Goal: Task Accomplishment & Management: Complete application form

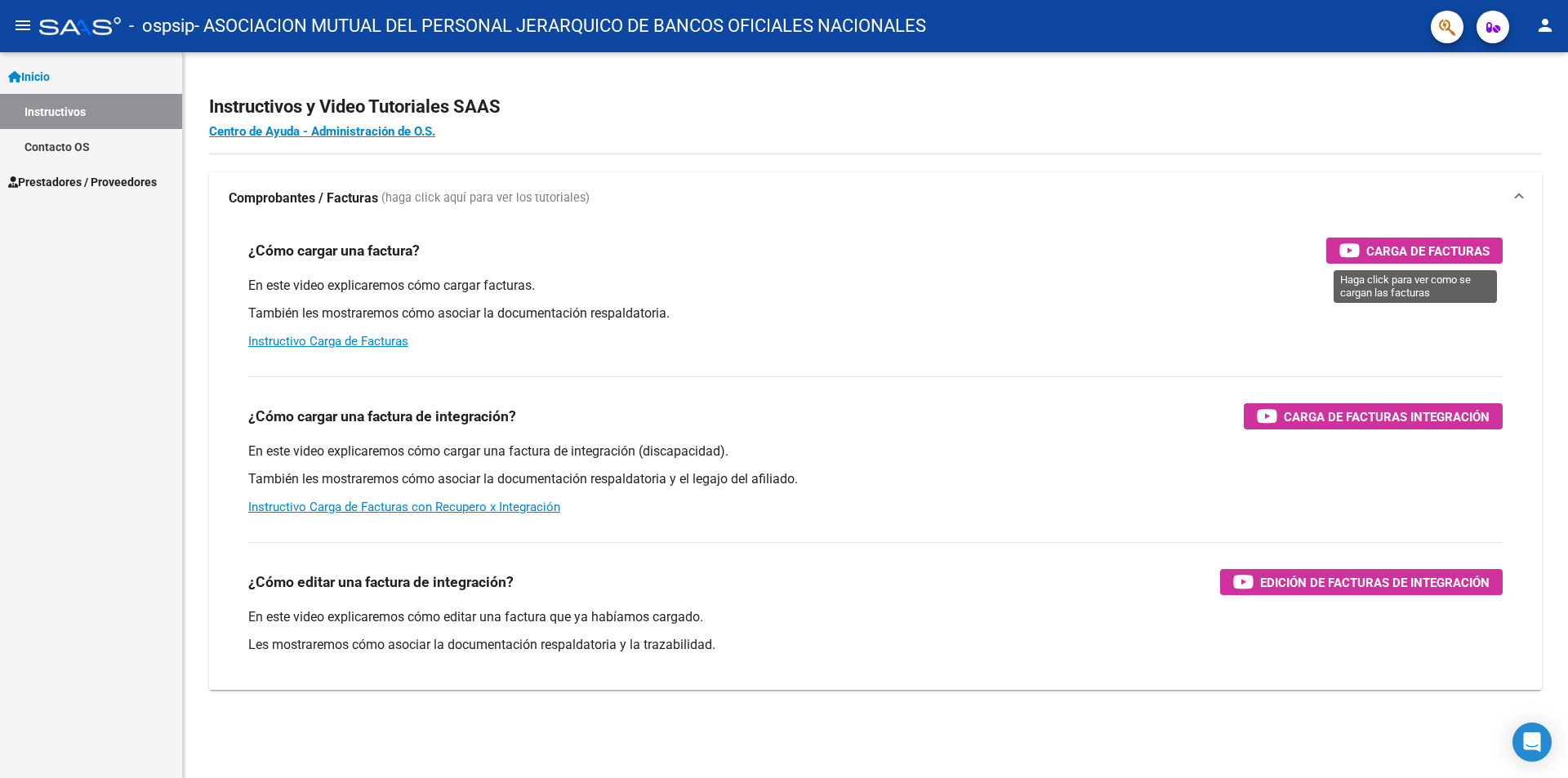
click at [1396, 248] on span "Carga de Facturas" at bounding box center [1427, 251] width 124 height 20
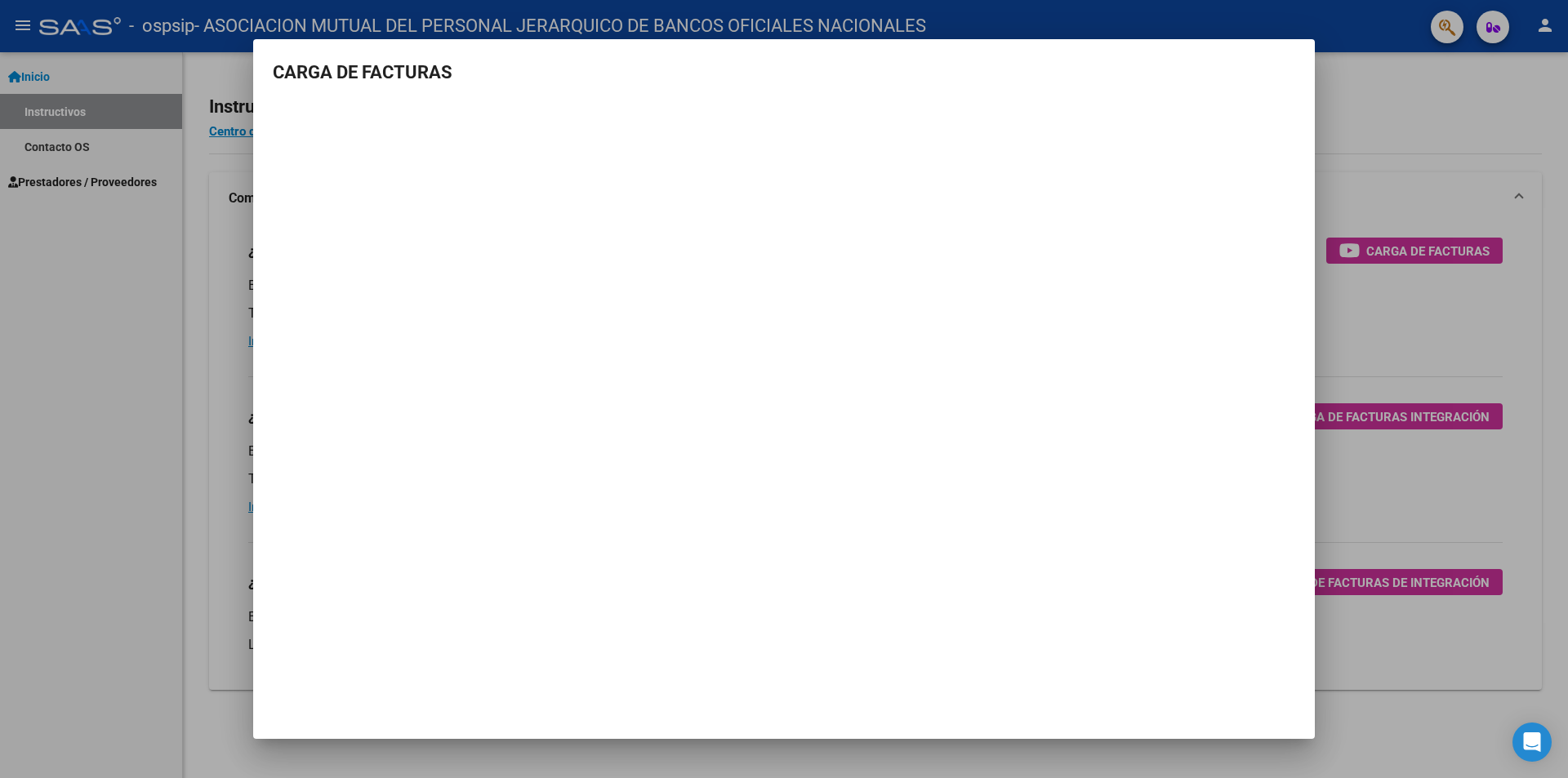
click at [1327, 145] on div at bounding box center [784, 389] width 1568 height 778
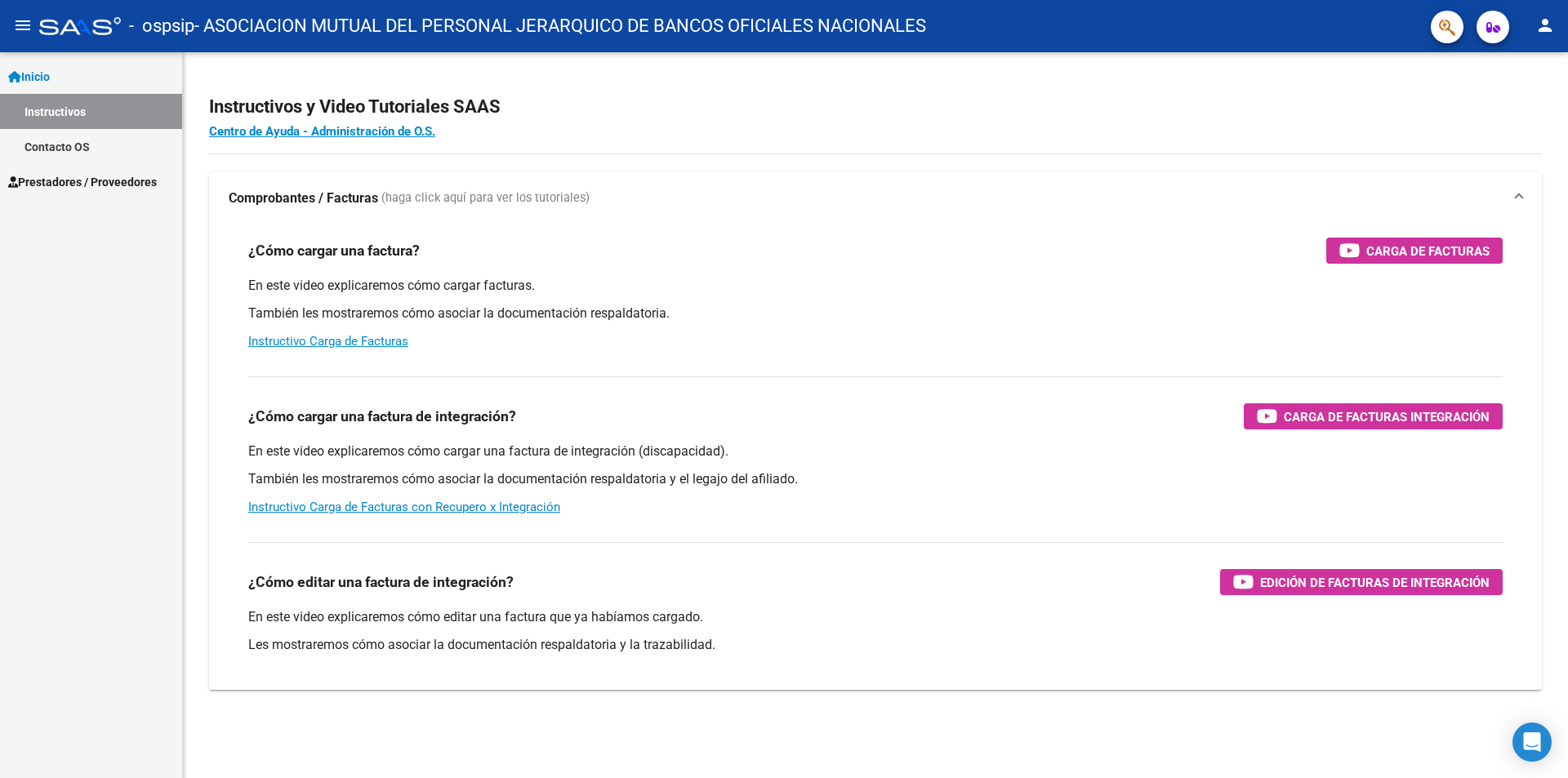
click at [157, 178] on span "Prestadores / Proveedores" at bounding box center [83, 182] width 149 height 18
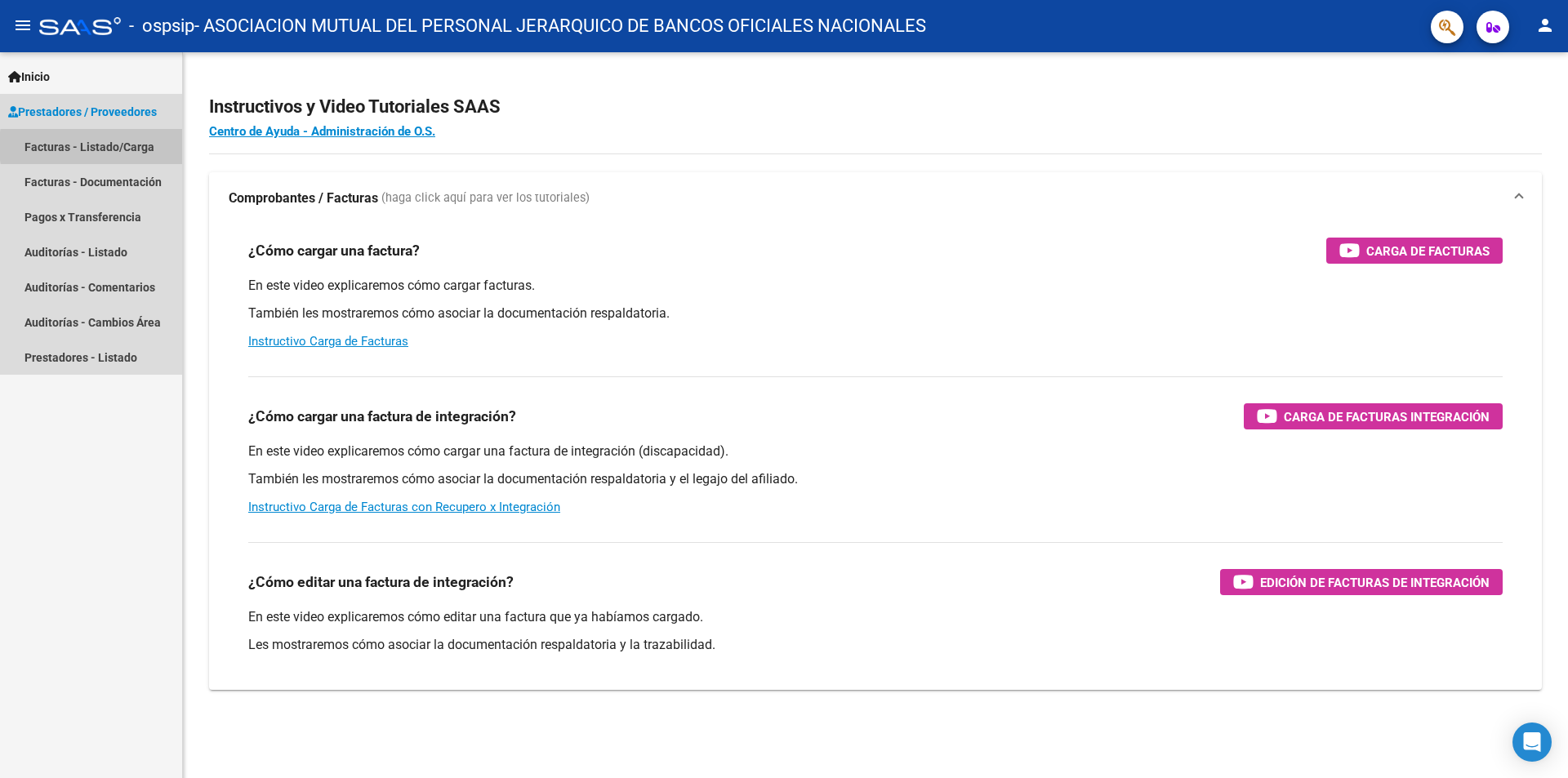
click at [136, 146] on link "Facturas - Listado/Carga" at bounding box center [91, 146] width 182 height 35
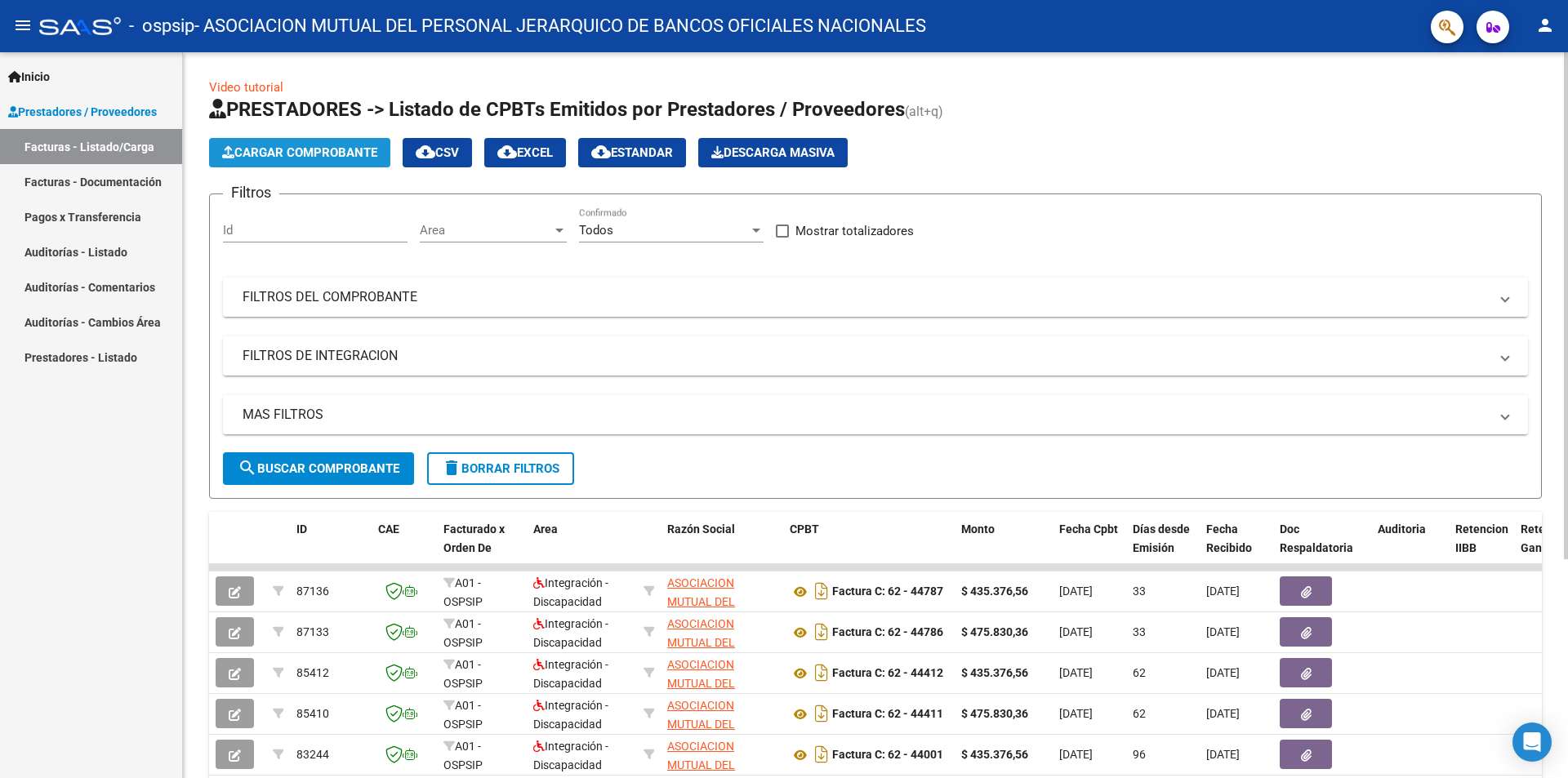
click at [267, 161] on button "Cargar Comprobante" at bounding box center [300, 153] width 182 height 29
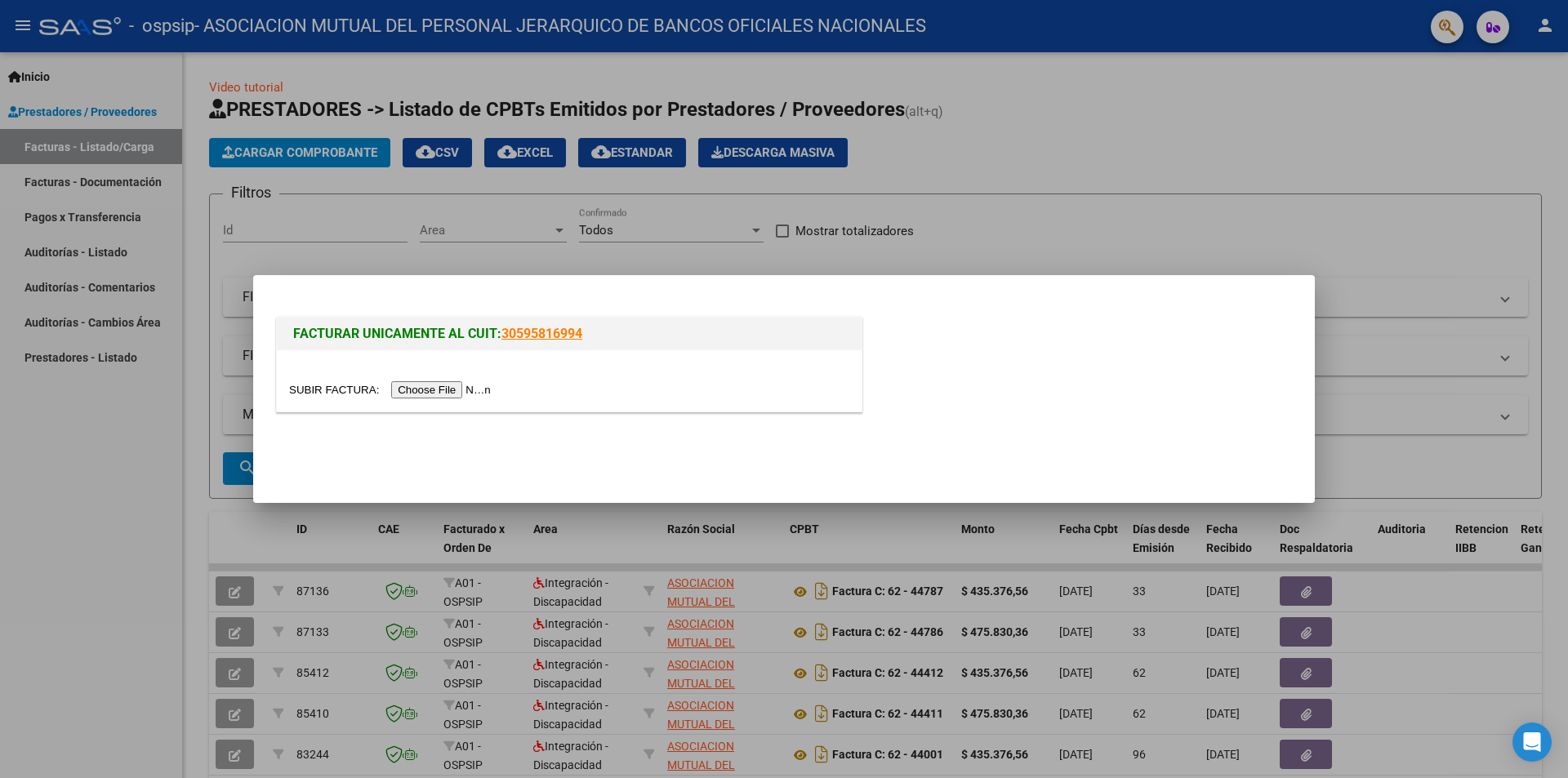
click at [461, 390] on input "file" at bounding box center [392, 389] width 207 height 17
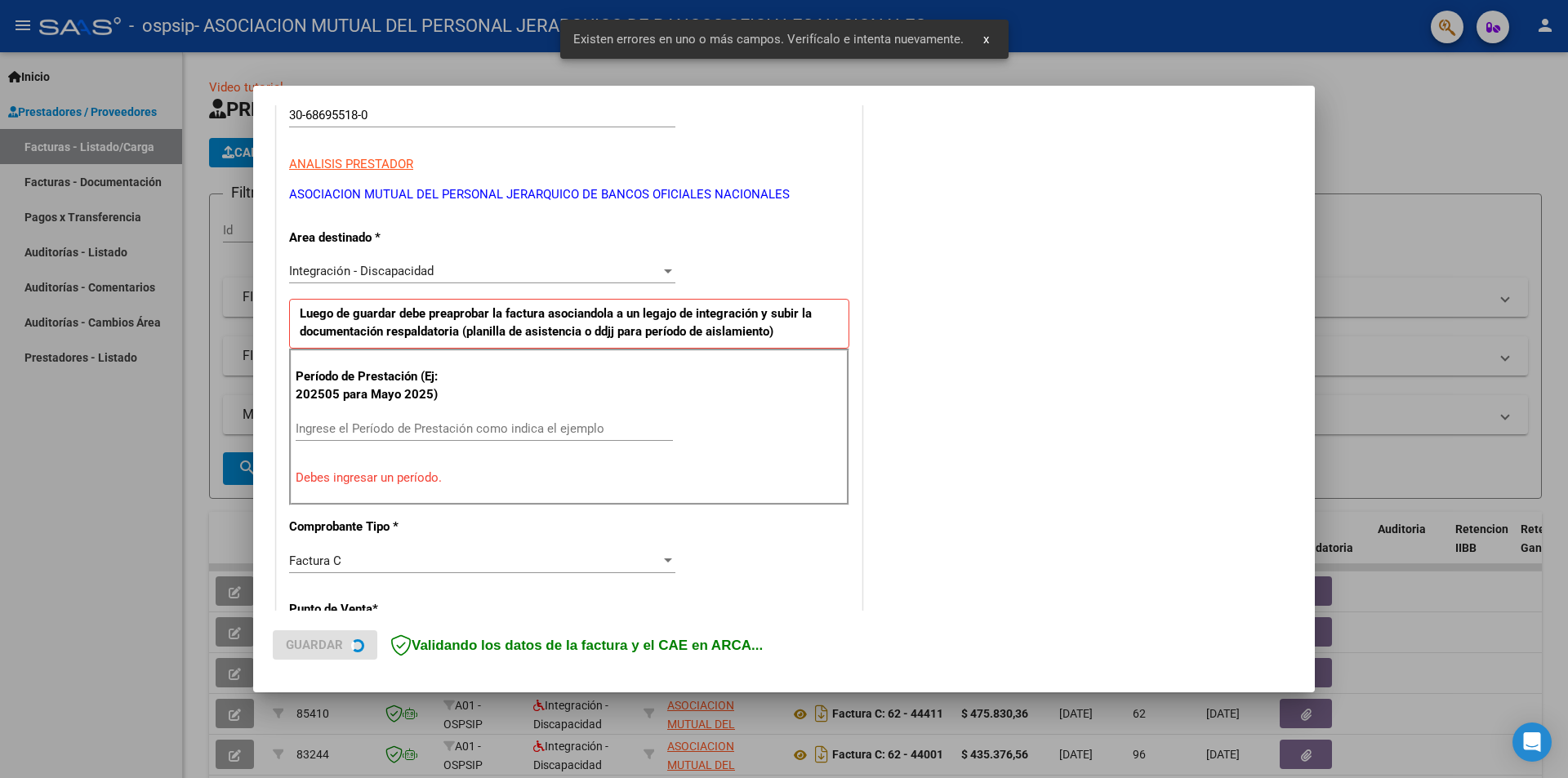
scroll to position [285, 0]
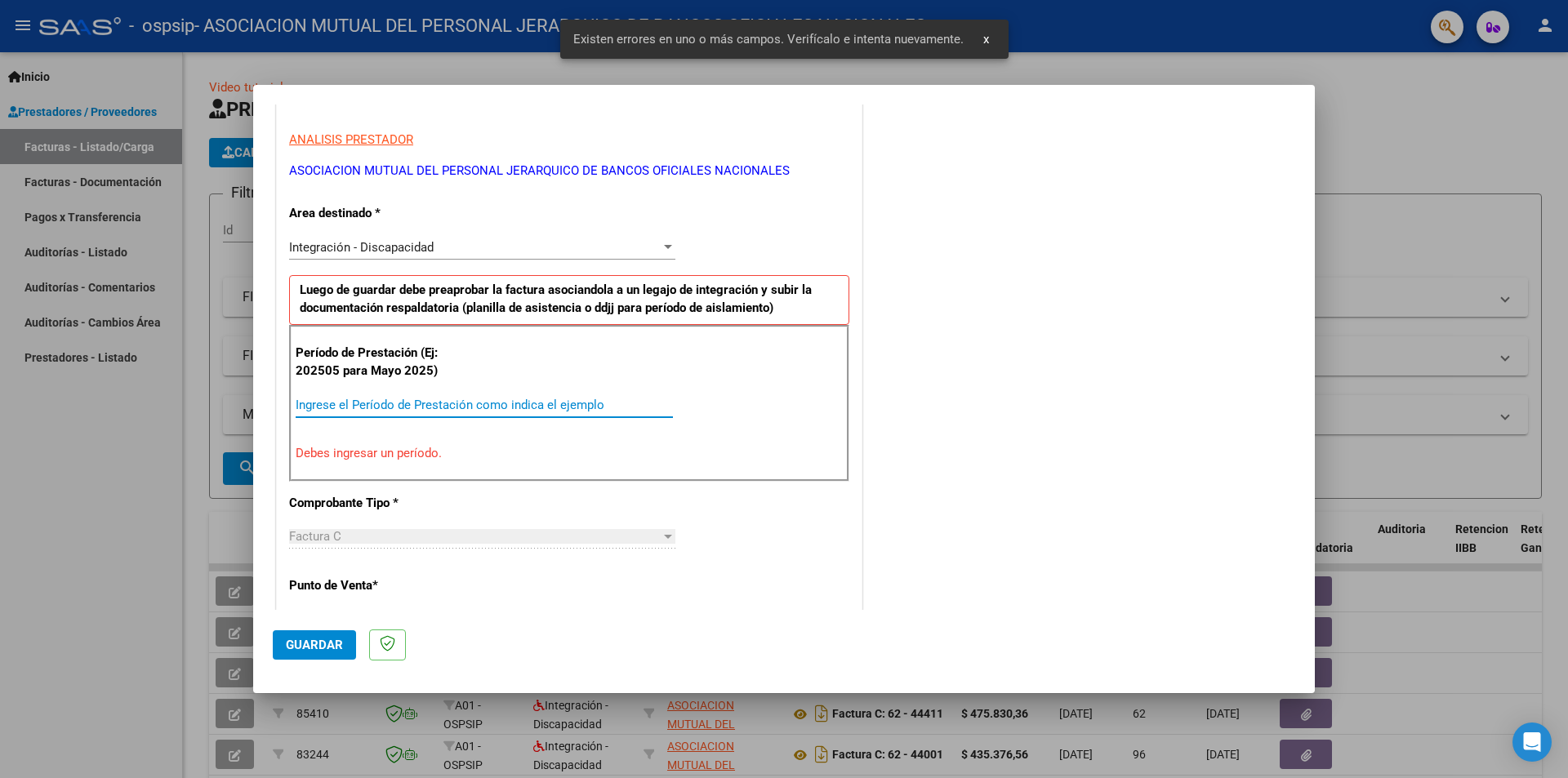
click at [519, 402] on input "Ingrese el Período de Prestación como indica el ejemplo" at bounding box center [483, 405] width 377 height 15
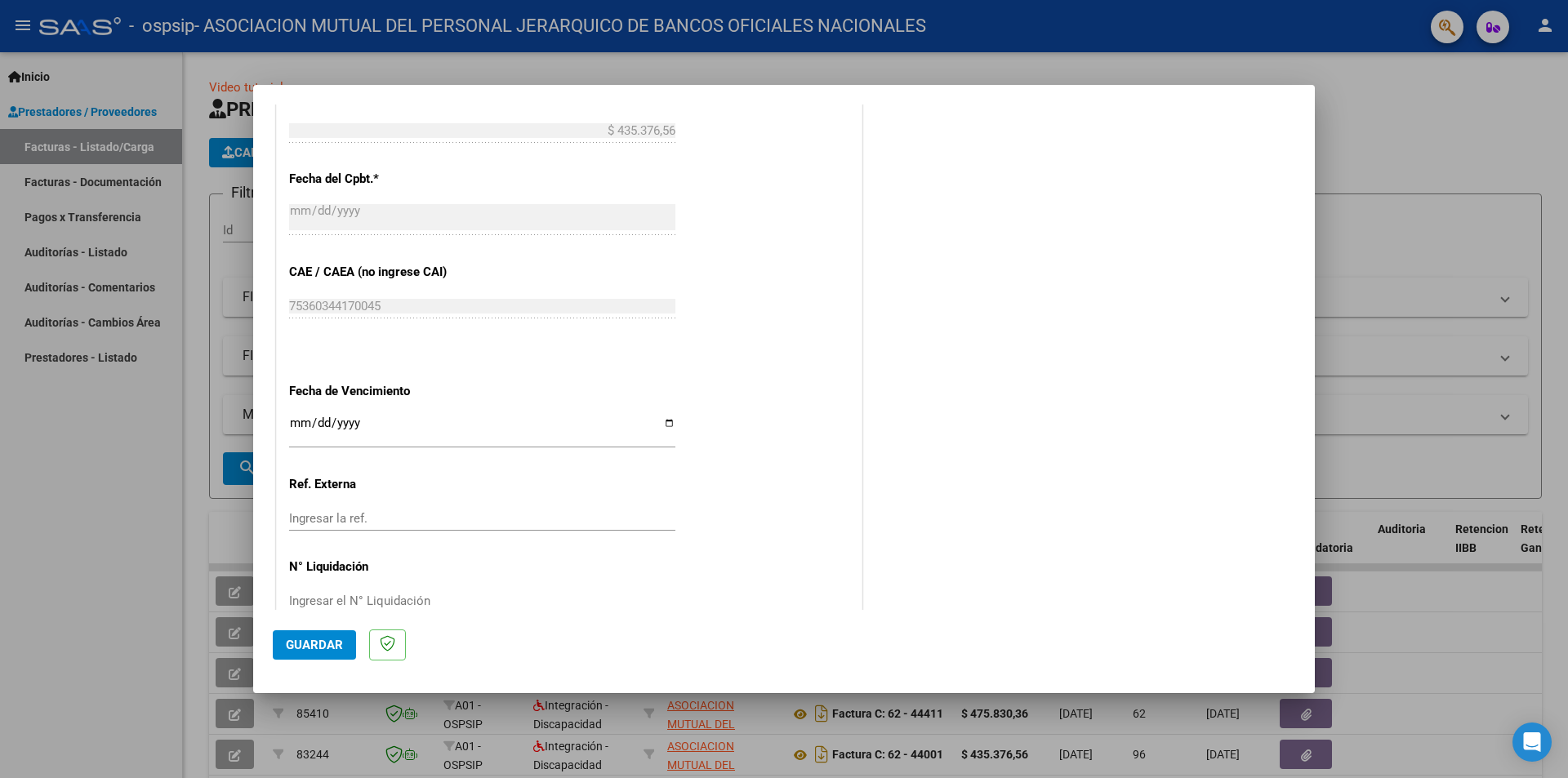
scroll to position [932, 0]
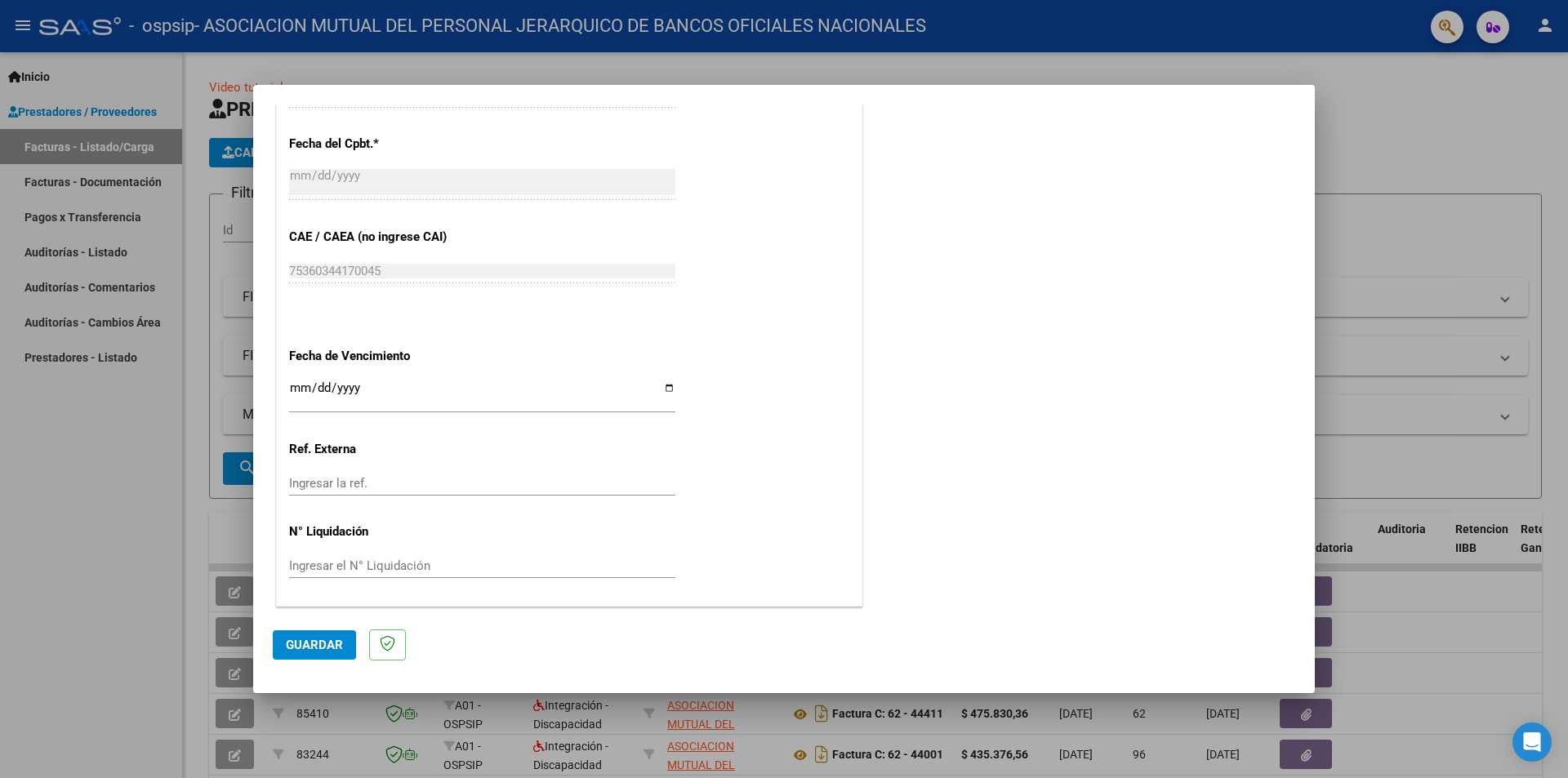
type input "202508"
click at [371, 397] on input "Ingresar la fecha" at bounding box center [482, 394] width 386 height 26
type input "[DATE]"
click at [293, 647] on span "Guardar" at bounding box center [314, 645] width 57 height 15
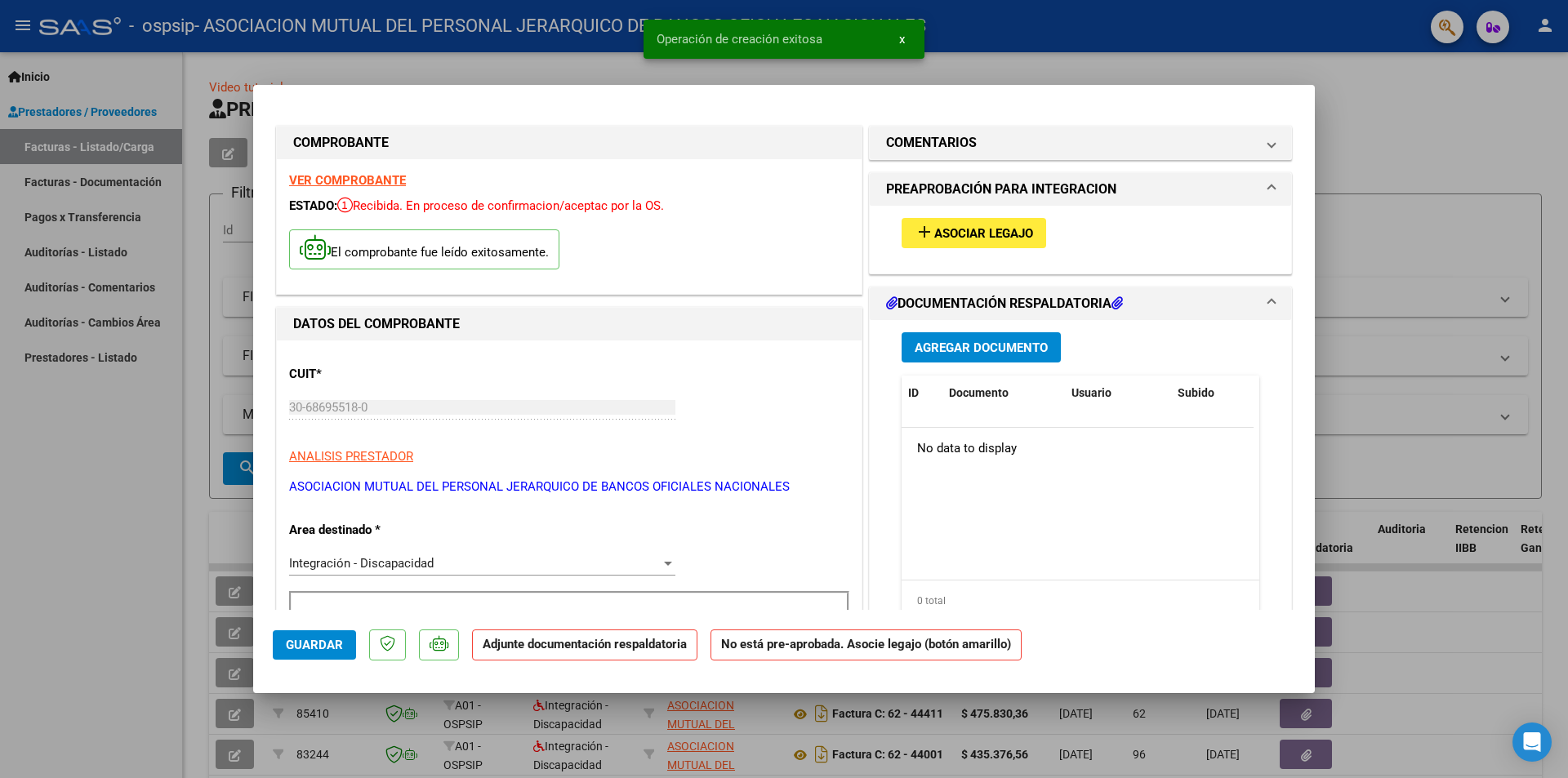
click at [1003, 250] on div "add Asociar Legajo" at bounding box center [1080, 233] width 382 height 55
click at [942, 236] on span "Asociar Legajo" at bounding box center [983, 234] width 99 height 15
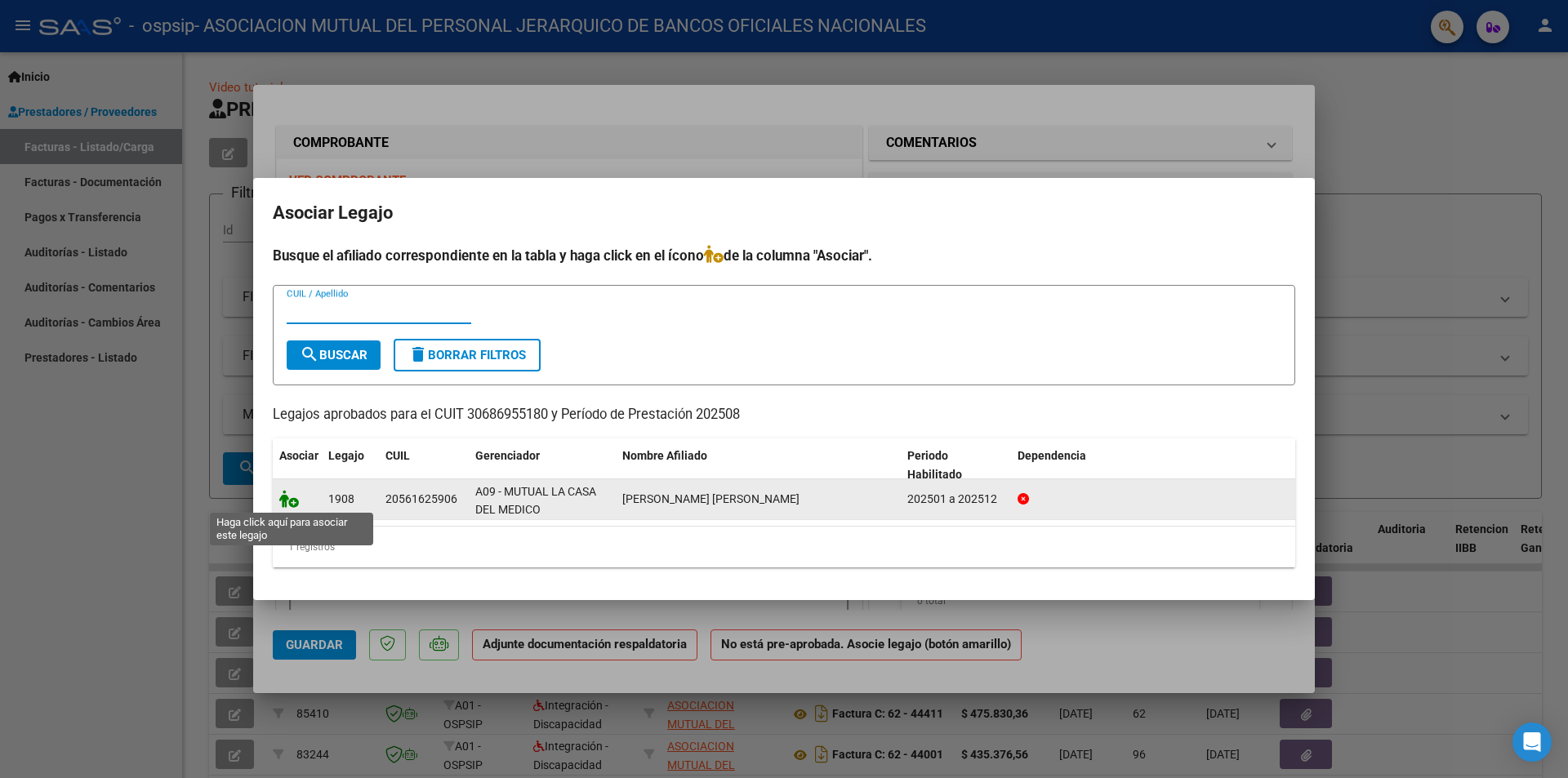
click at [285, 503] on icon at bounding box center [289, 499] width 20 height 18
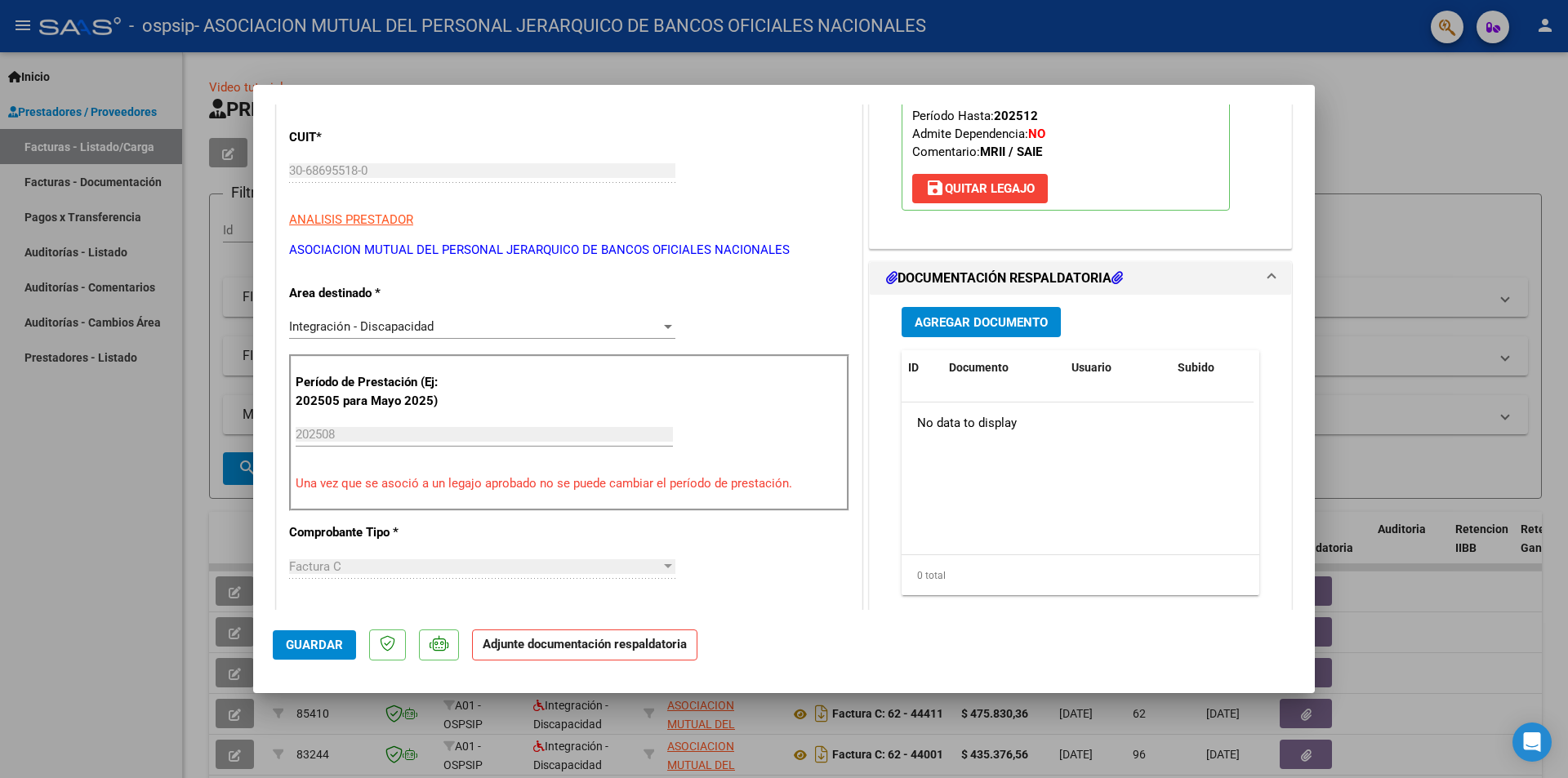
scroll to position [245, 0]
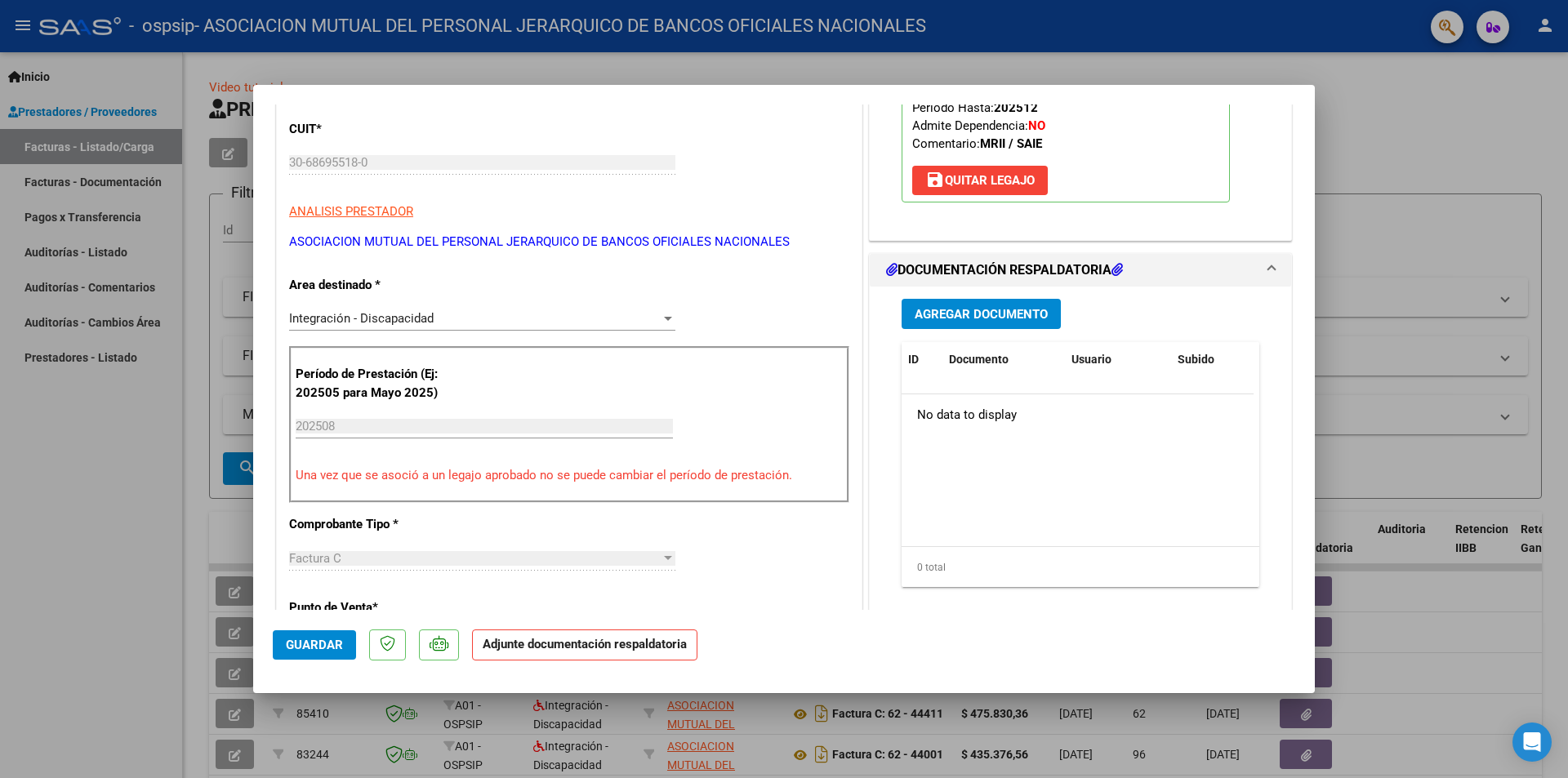
click at [1009, 313] on span "Agregar Documento" at bounding box center [981, 314] width 133 height 15
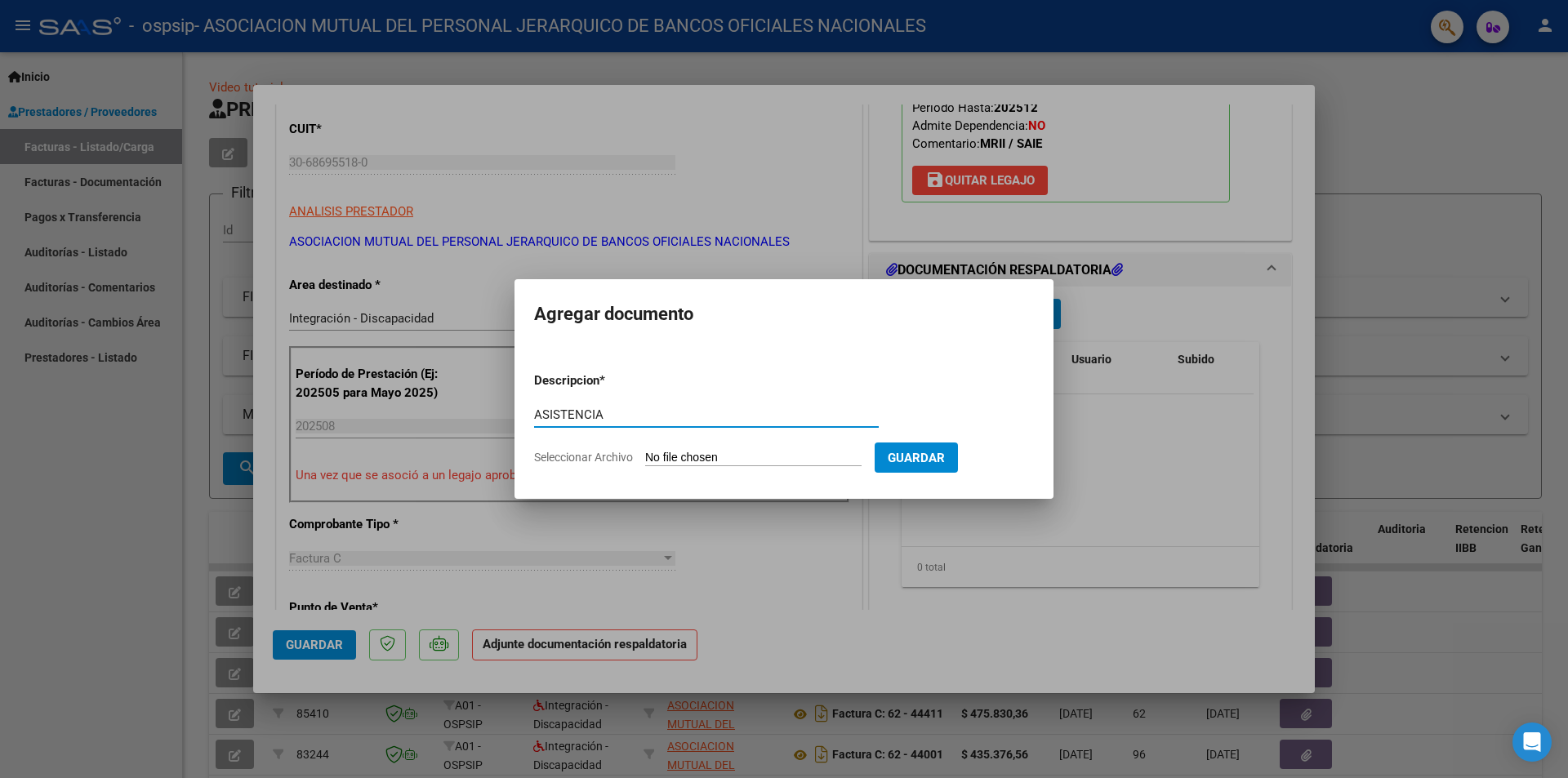
type input "ASISTENCIA"
click at [800, 453] on input "Seleccionar Archivo" at bounding box center [753, 458] width 217 height 16
type input "C:\fakepath\ASISTENCIA.pdf"
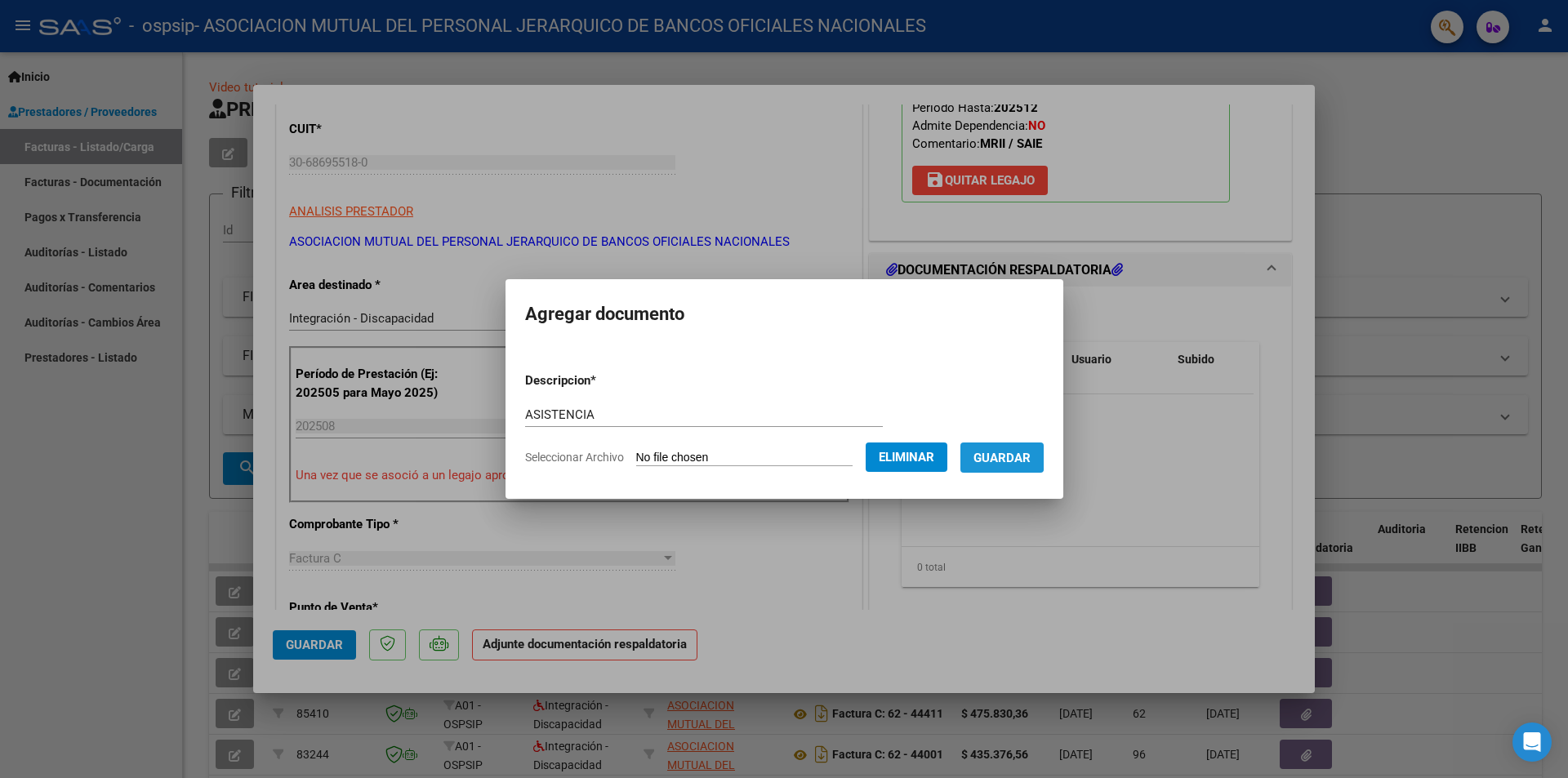
click at [1005, 450] on span "Guardar" at bounding box center [1002, 457] width 57 height 15
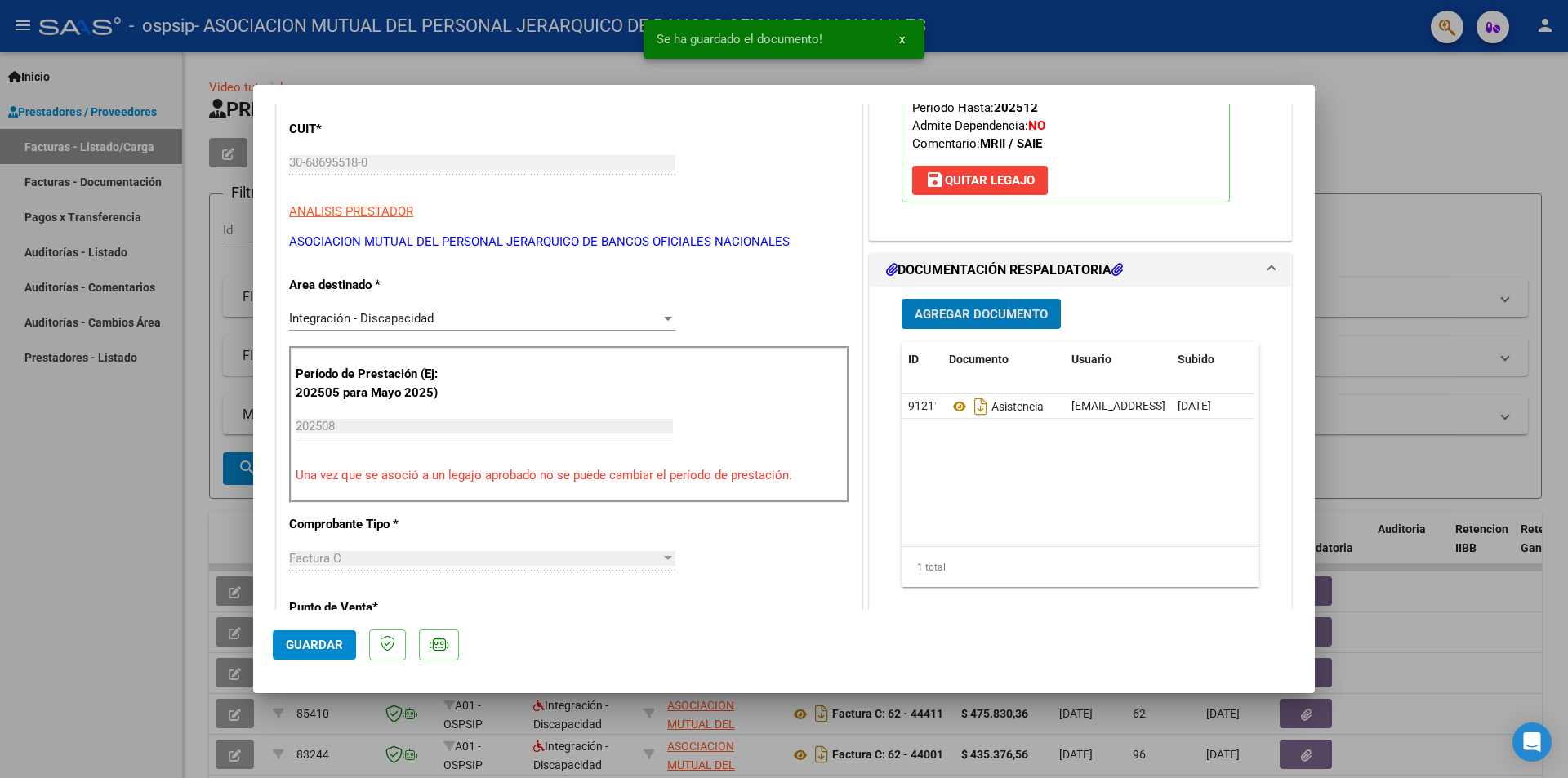
click at [1432, 114] on div at bounding box center [784, 389] width 1568 height 778
type input "$ 0,00"
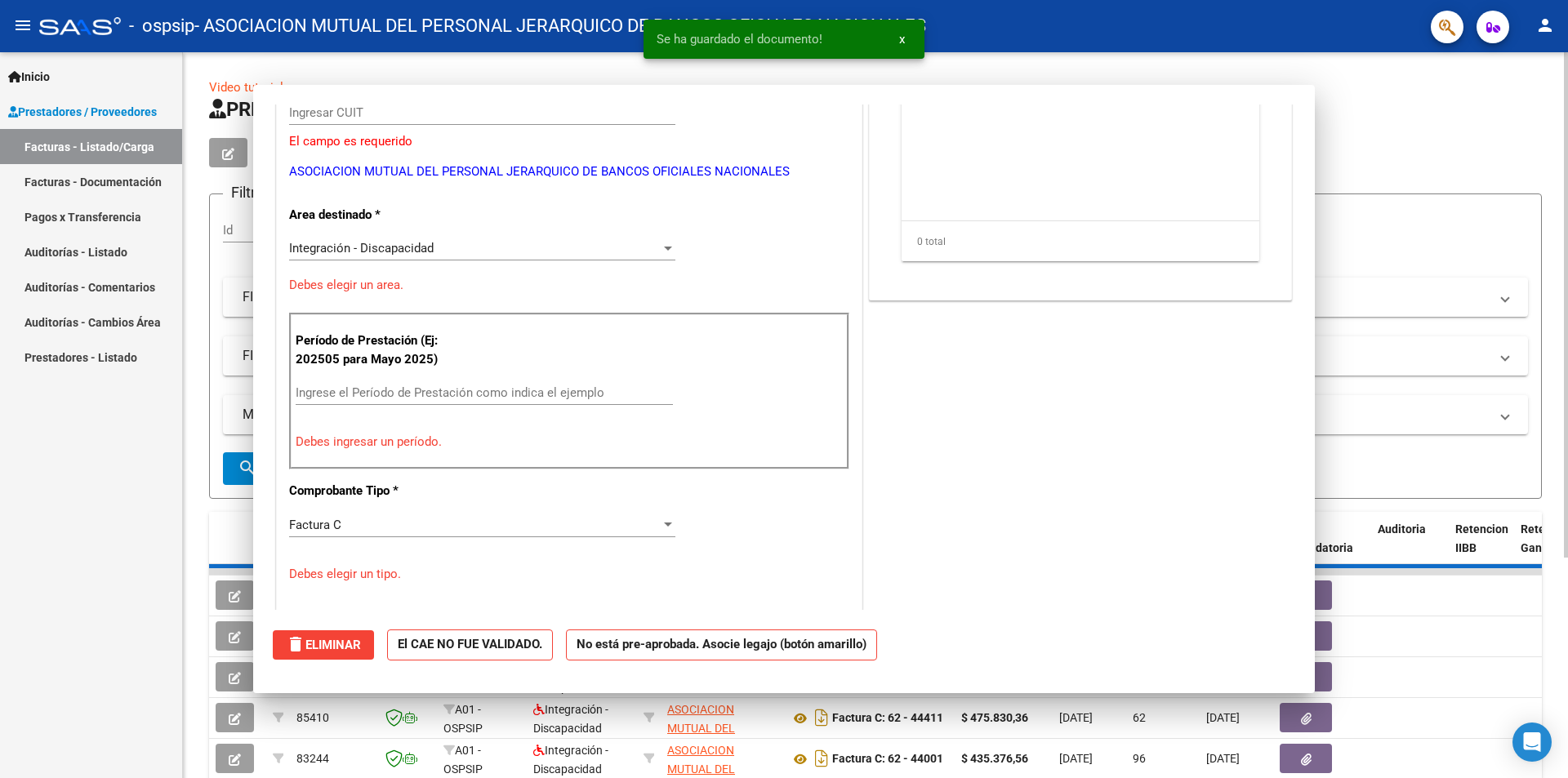
scroll to position [196, 0]
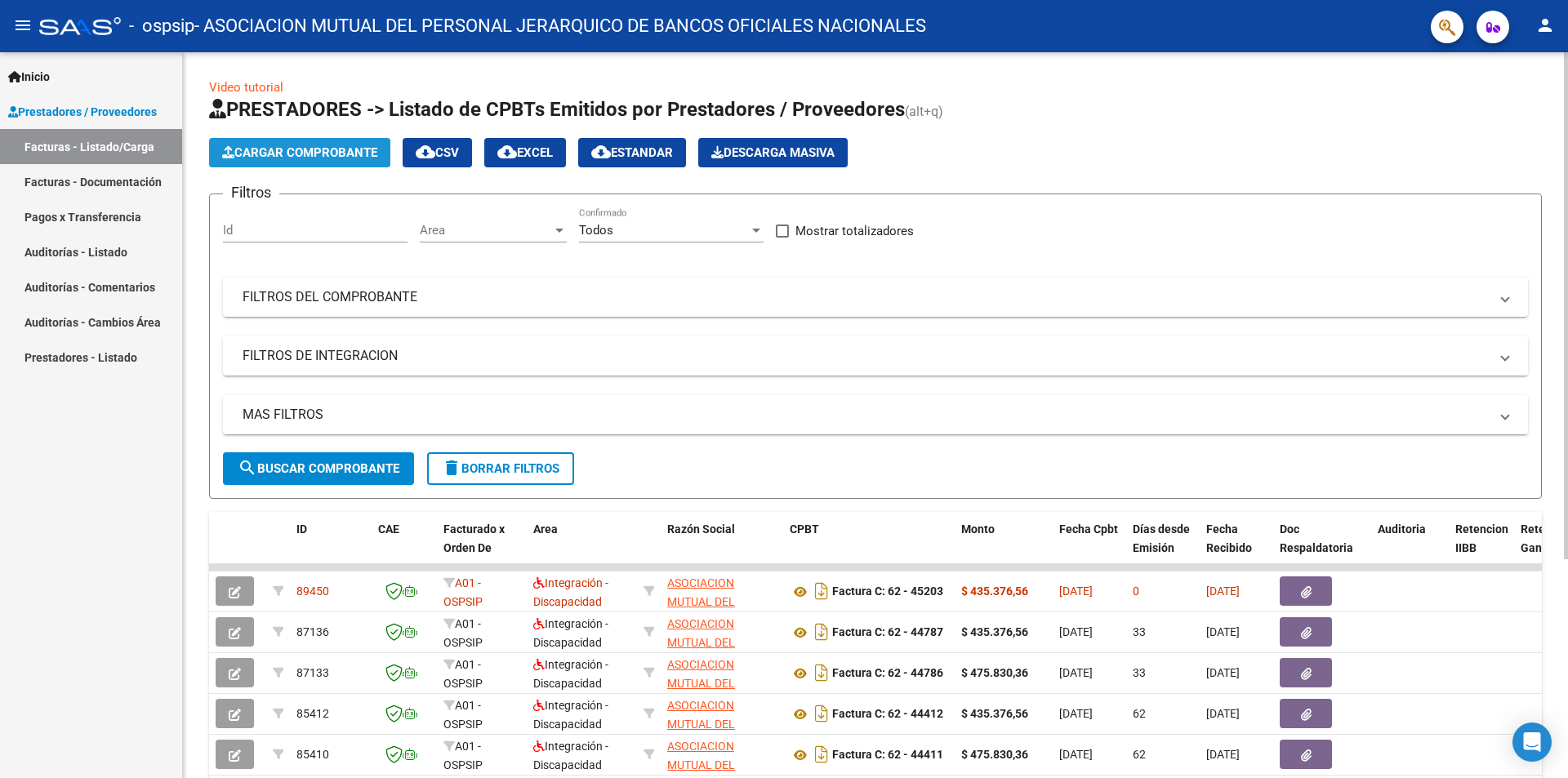
click at [333, 155] on span "Cargar Comprobante" at bounding box center [300, 153] width 155 height 15
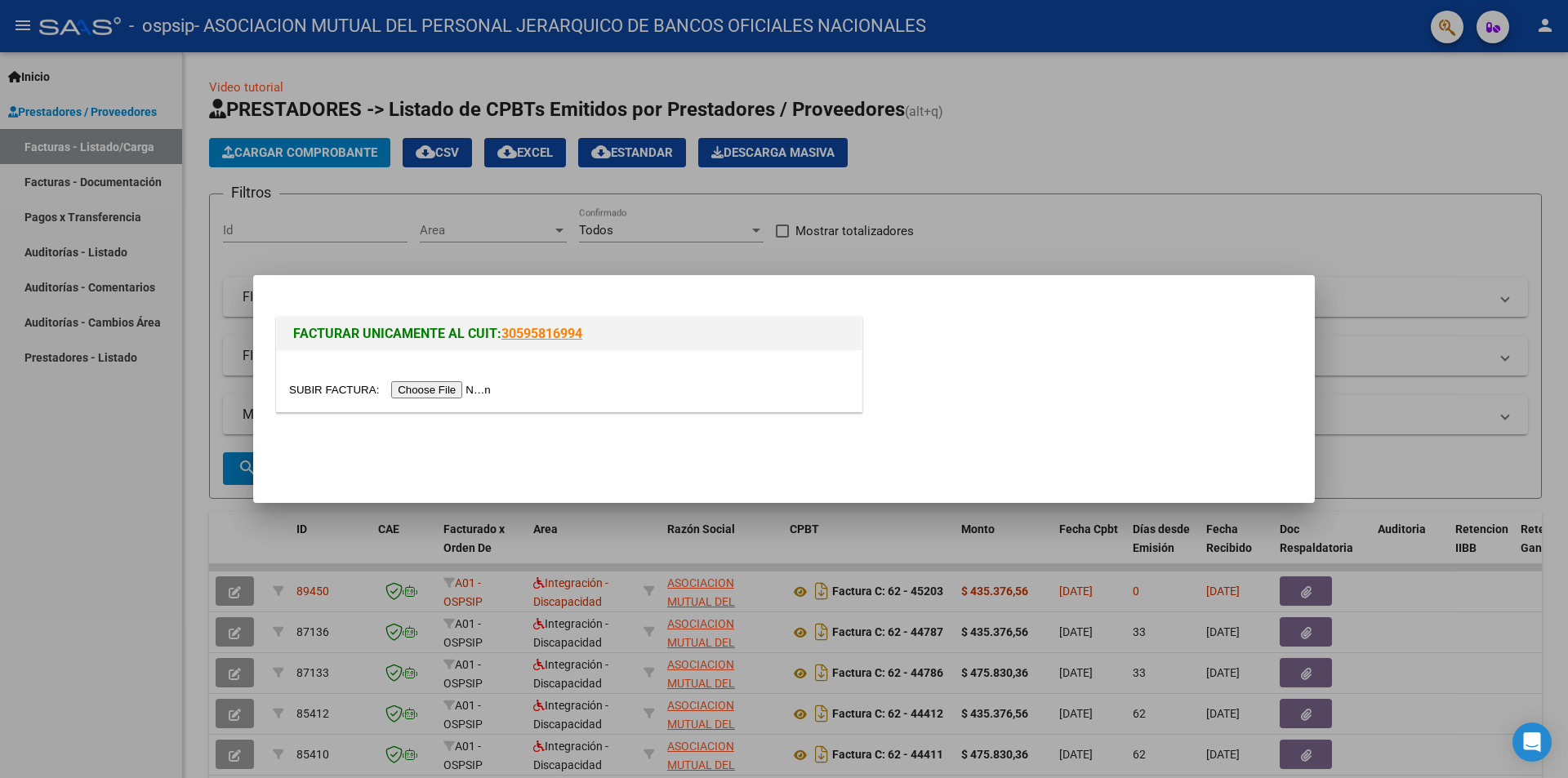
click at [484, 390] on input "file" at bounding box center [392, 389] width 207 height 17
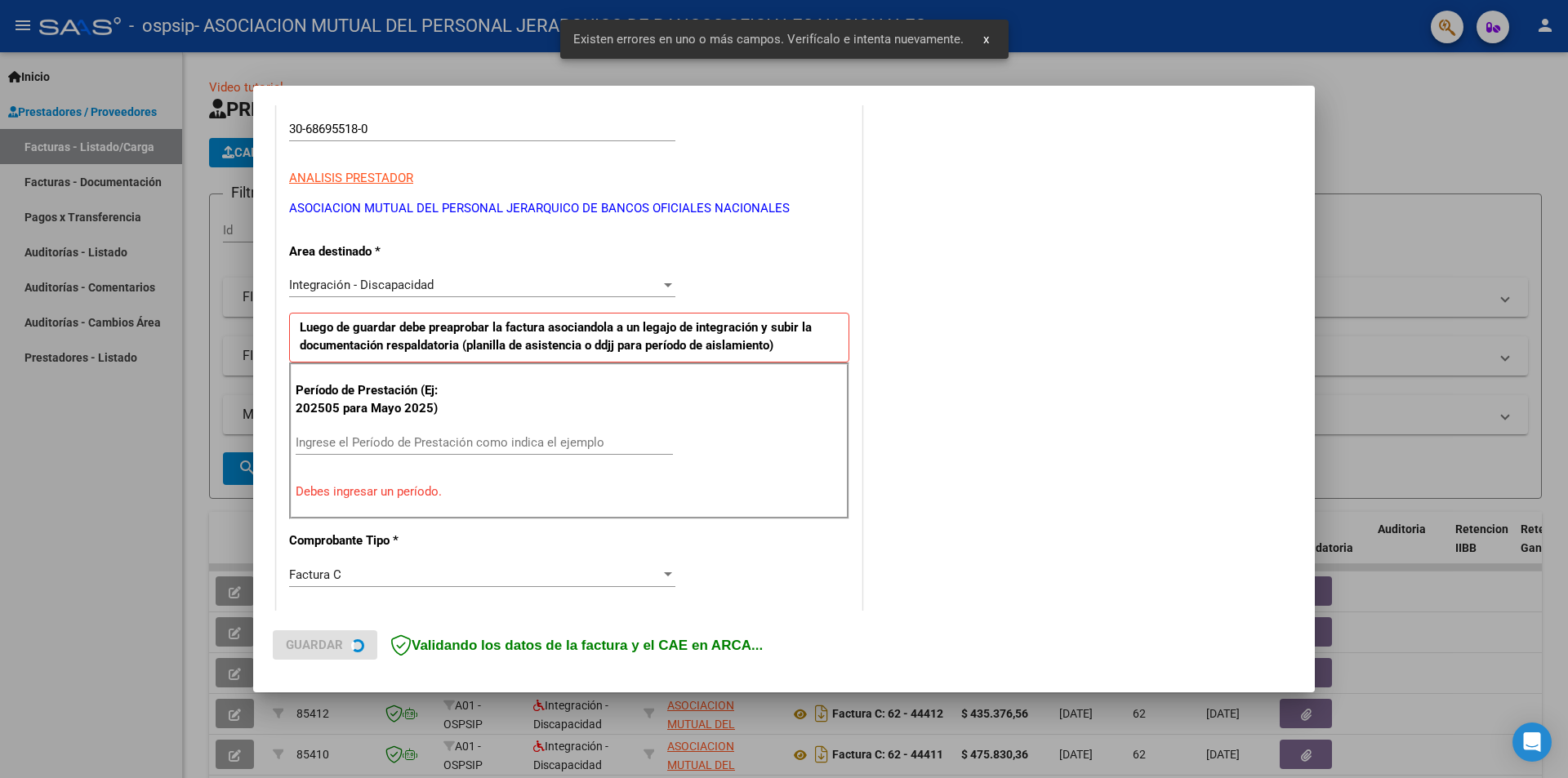
scroll to position [285, 0]
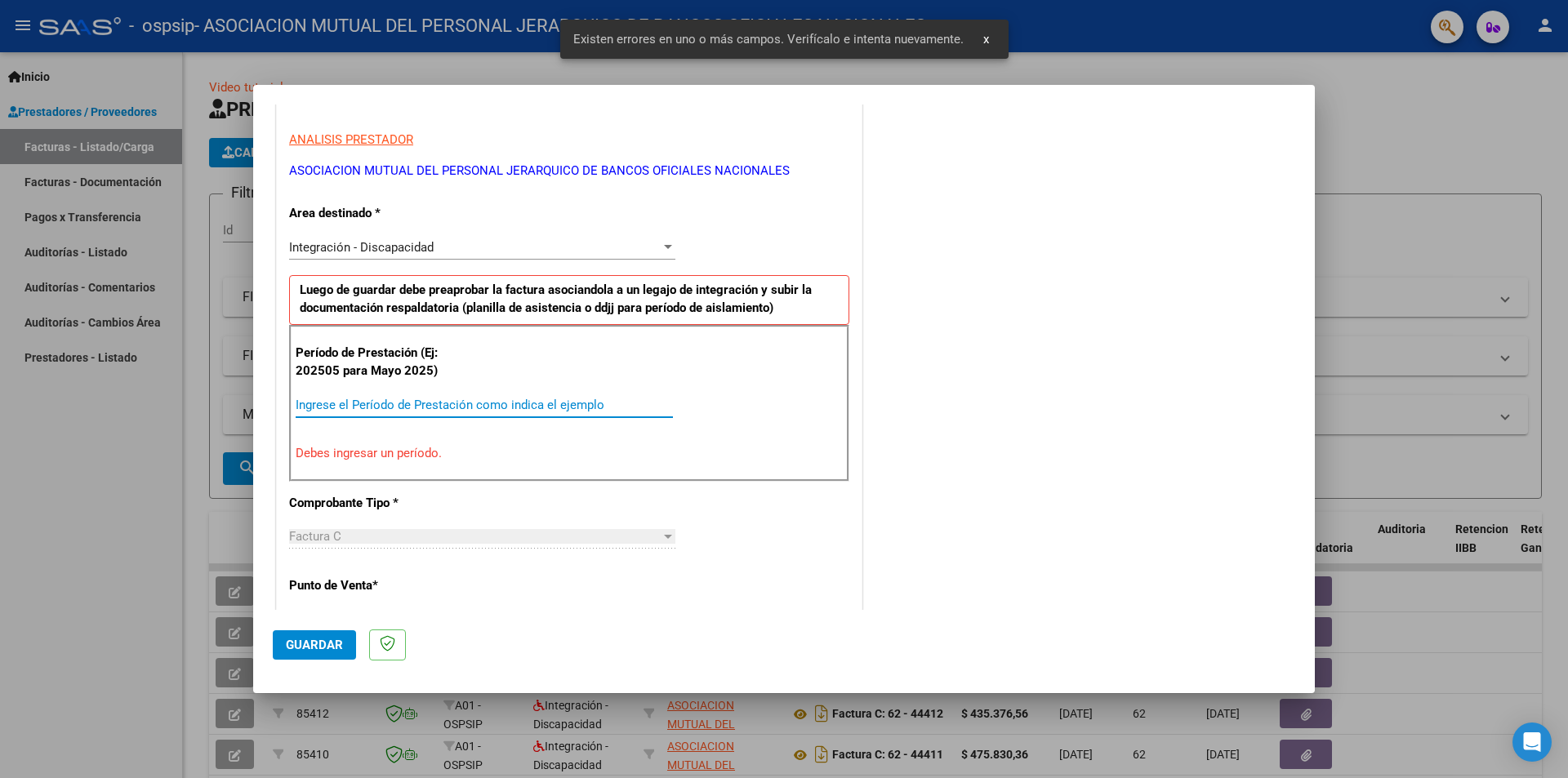
click at [505, 398] on input "Ingrese el Período de Prestación como indica el ejemplo" at bounding box center [483, 405] width 377 height 15
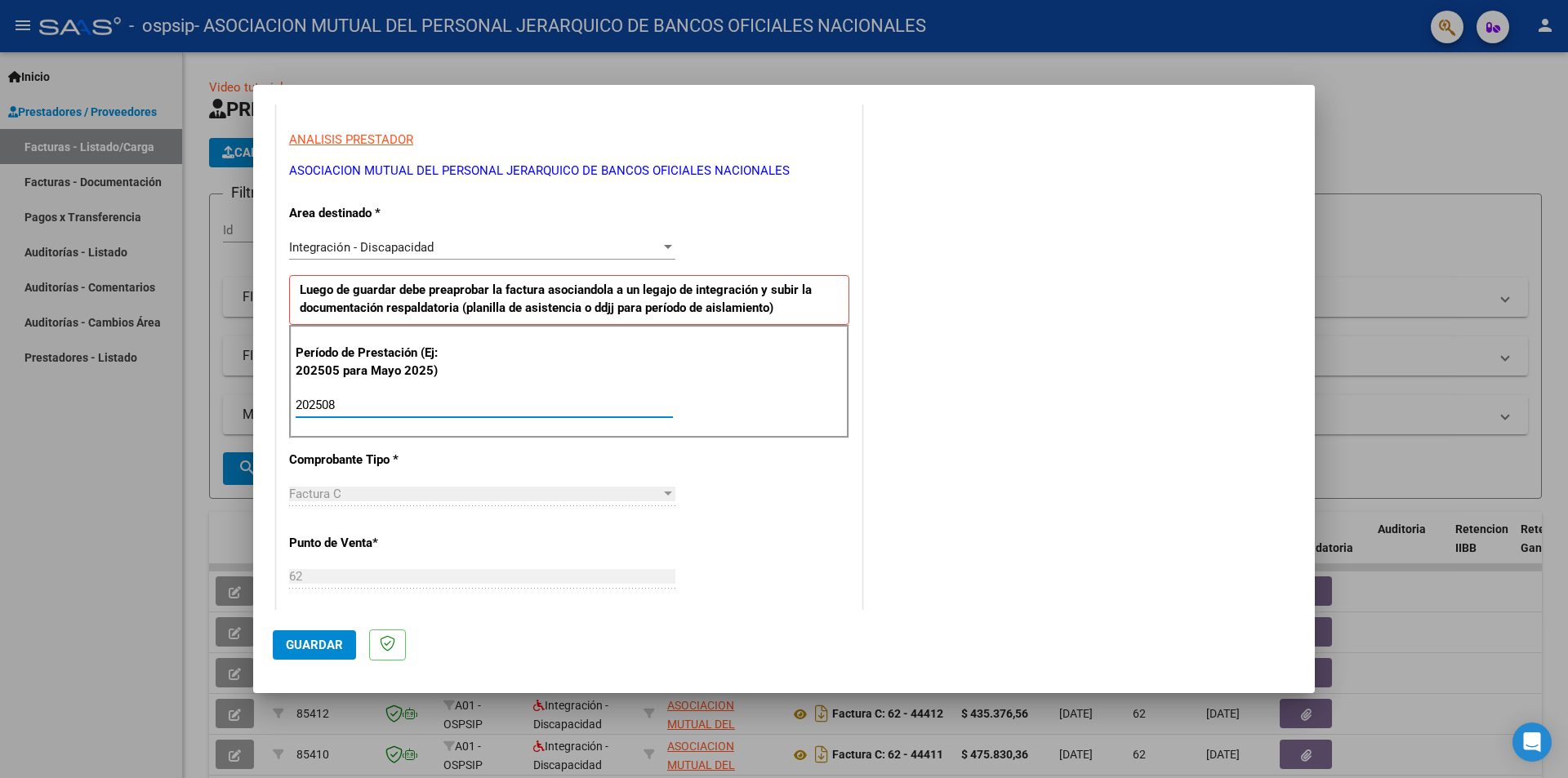
type input "202508"
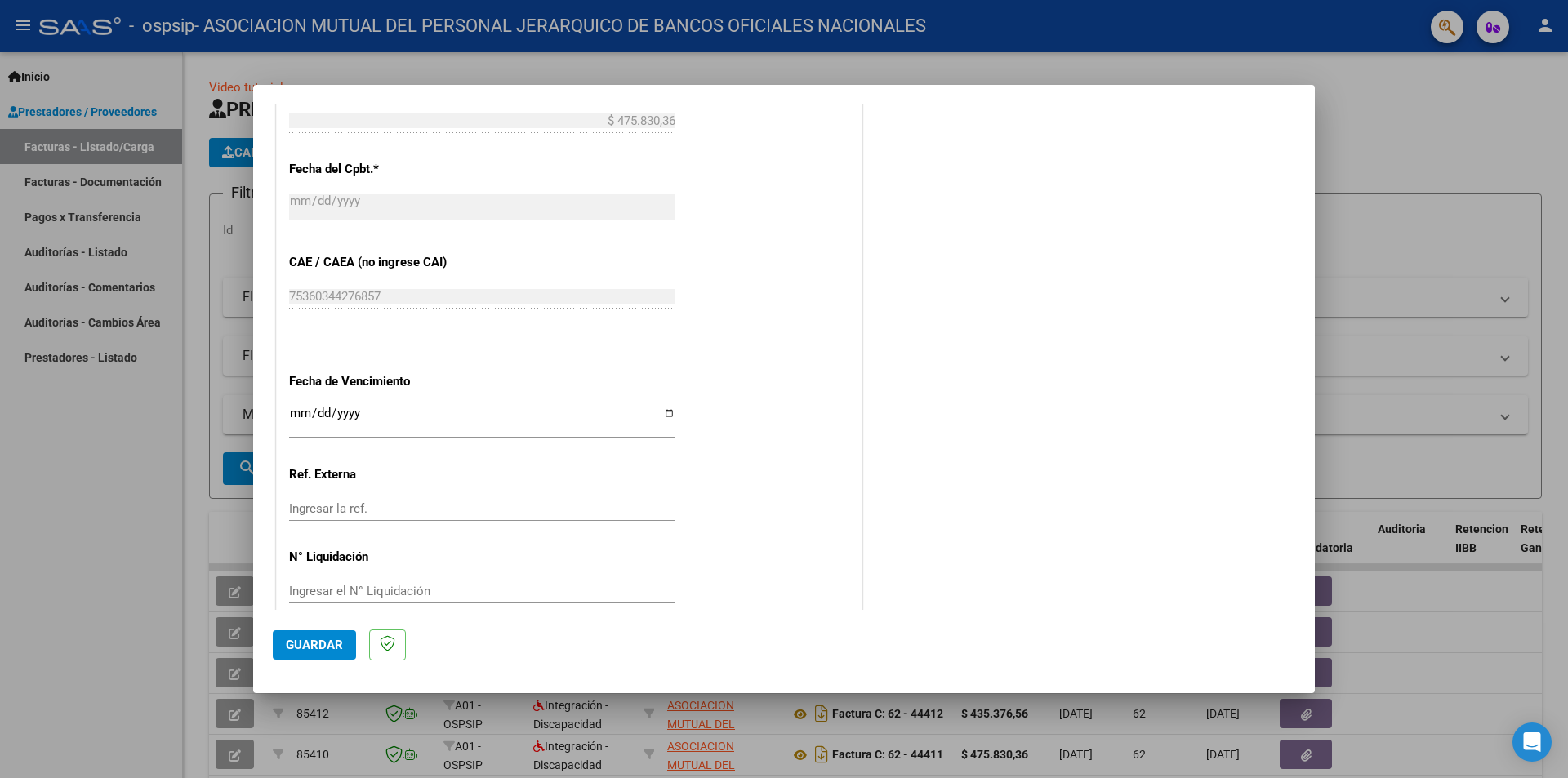
scroll to position [932, 0]
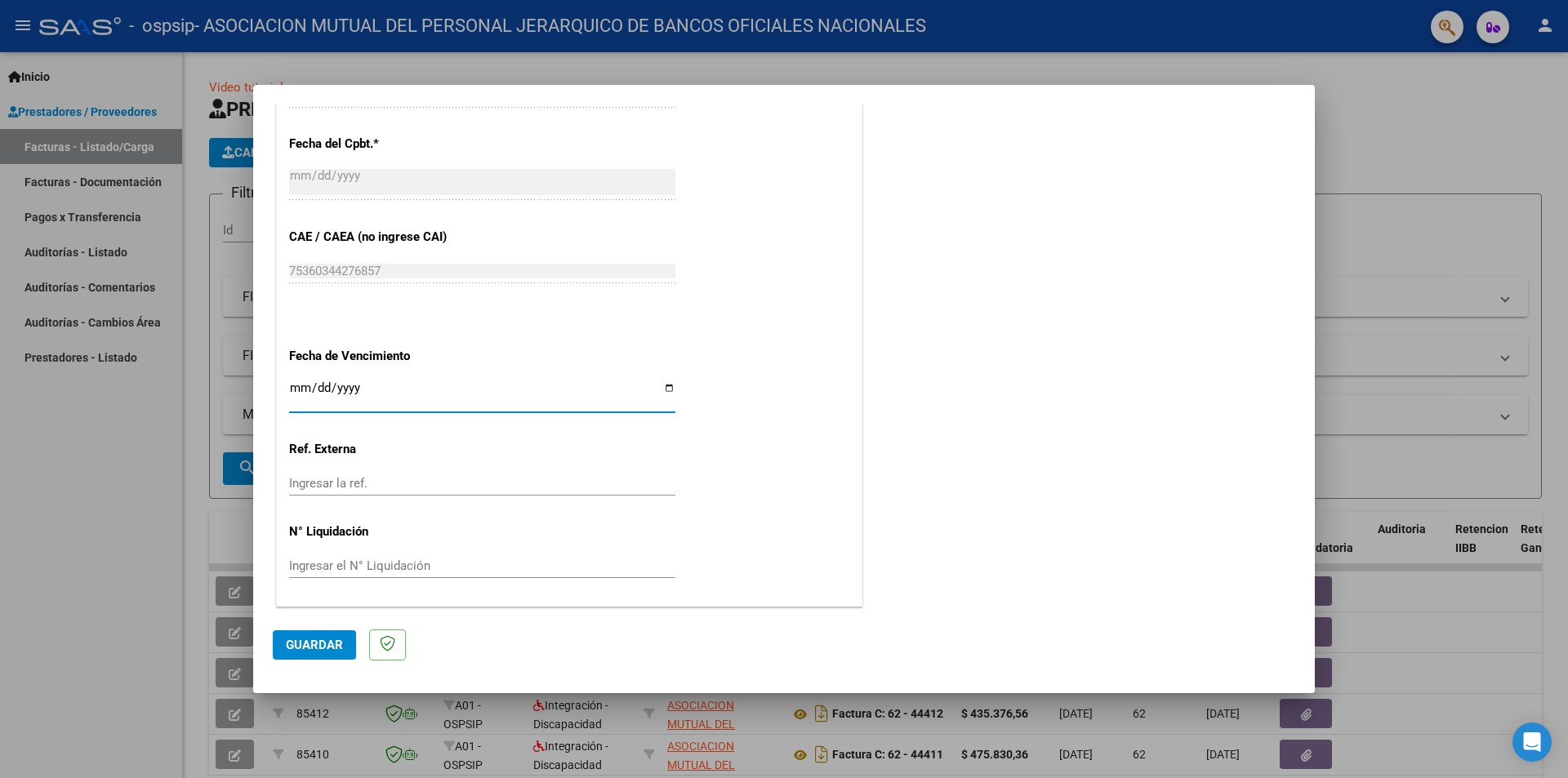
click at [297, 385] on input "Ingresar la fecha" at bounding box center [482, 394] width 386 height 26
type input "[DATE]"
click at [321, 649] on span "Guardar" at bounding box center [314, 645] width 57 height 15
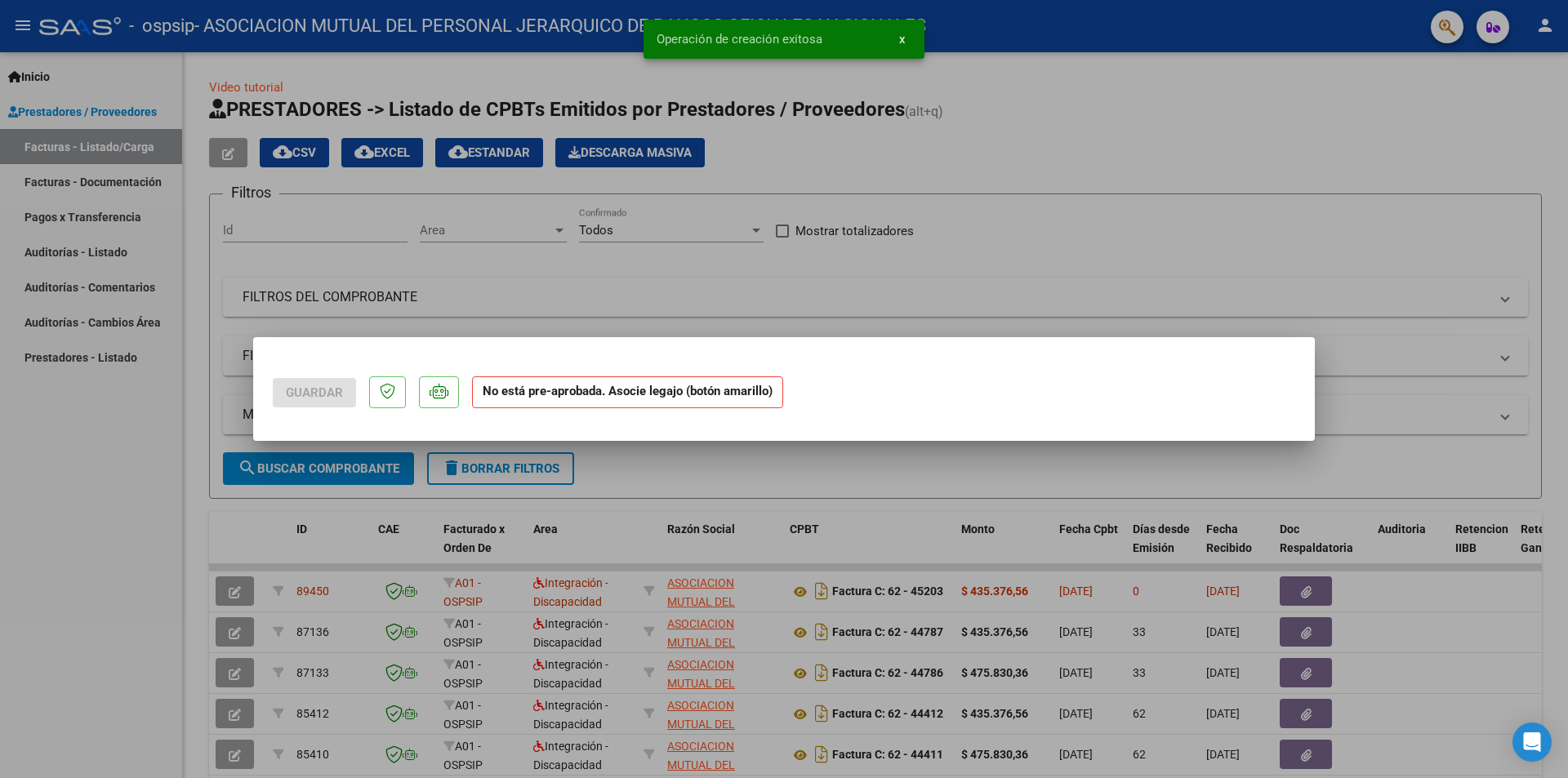
scroll to position [0, 0]
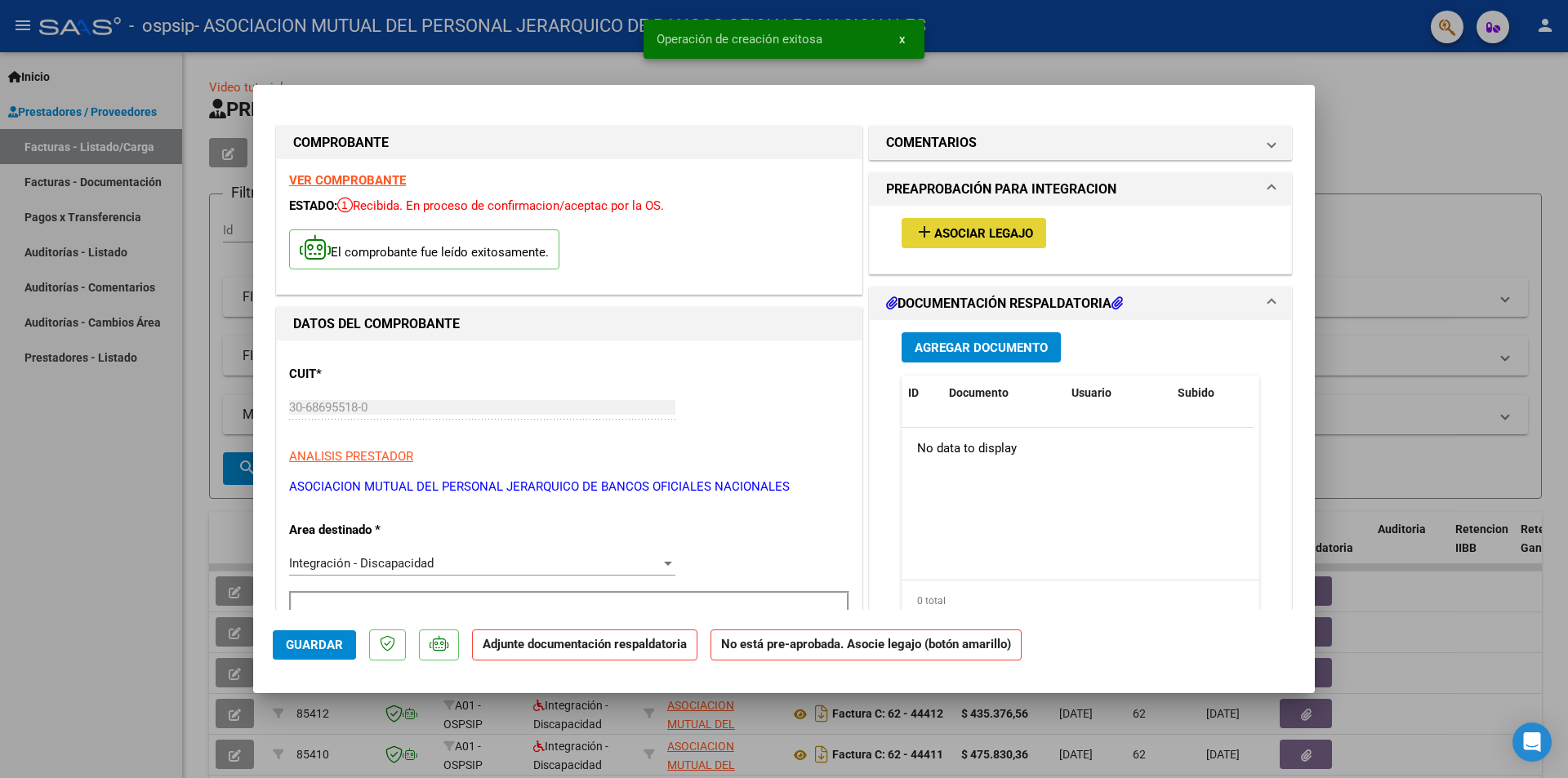
click at [994, 237] on span "Asociar Legajo" at bounding box center [983, 234] width 99 height 15
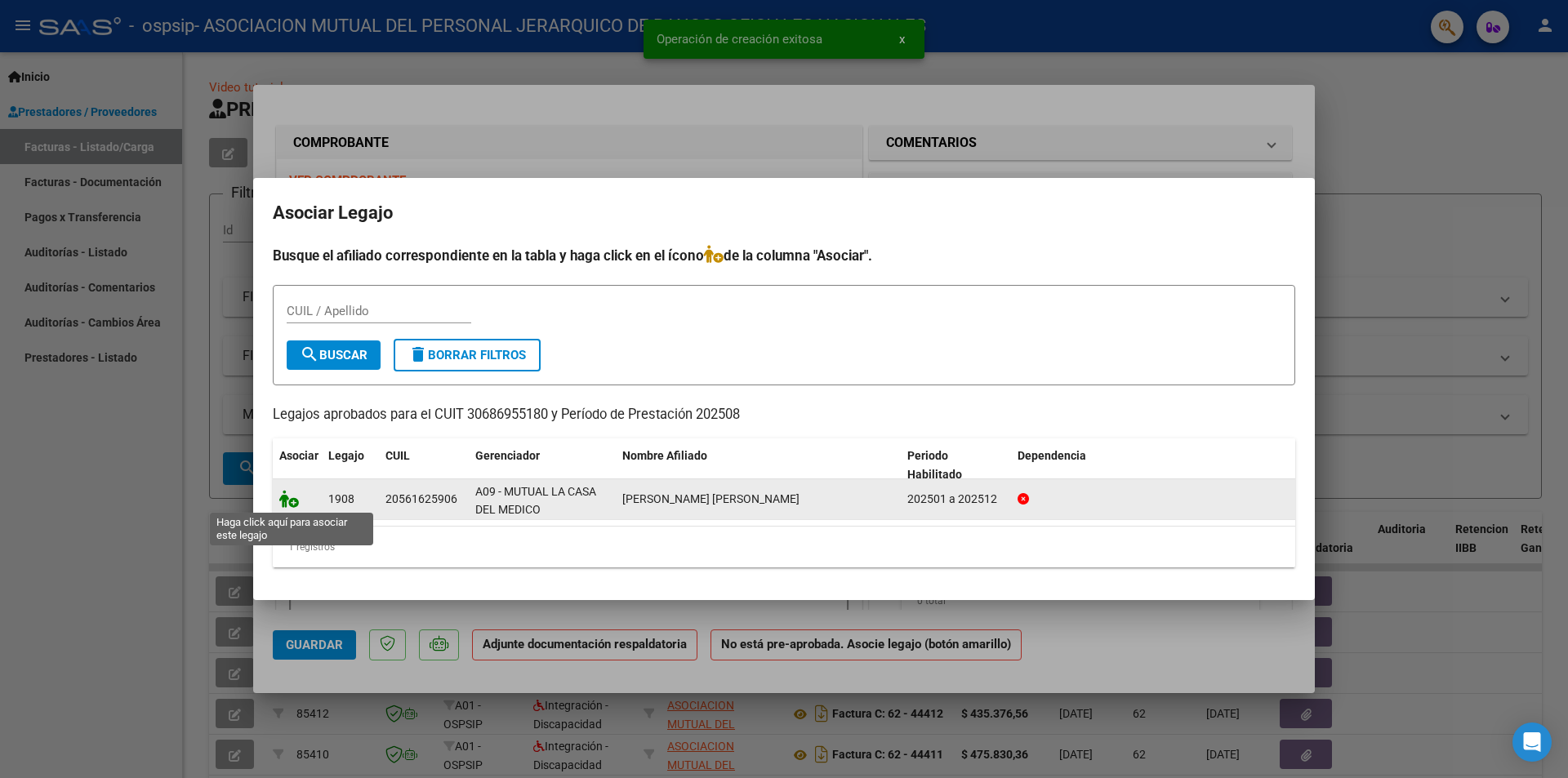
click at [285, 500] on icon at bounding box center [289, 499] width 20 height 18
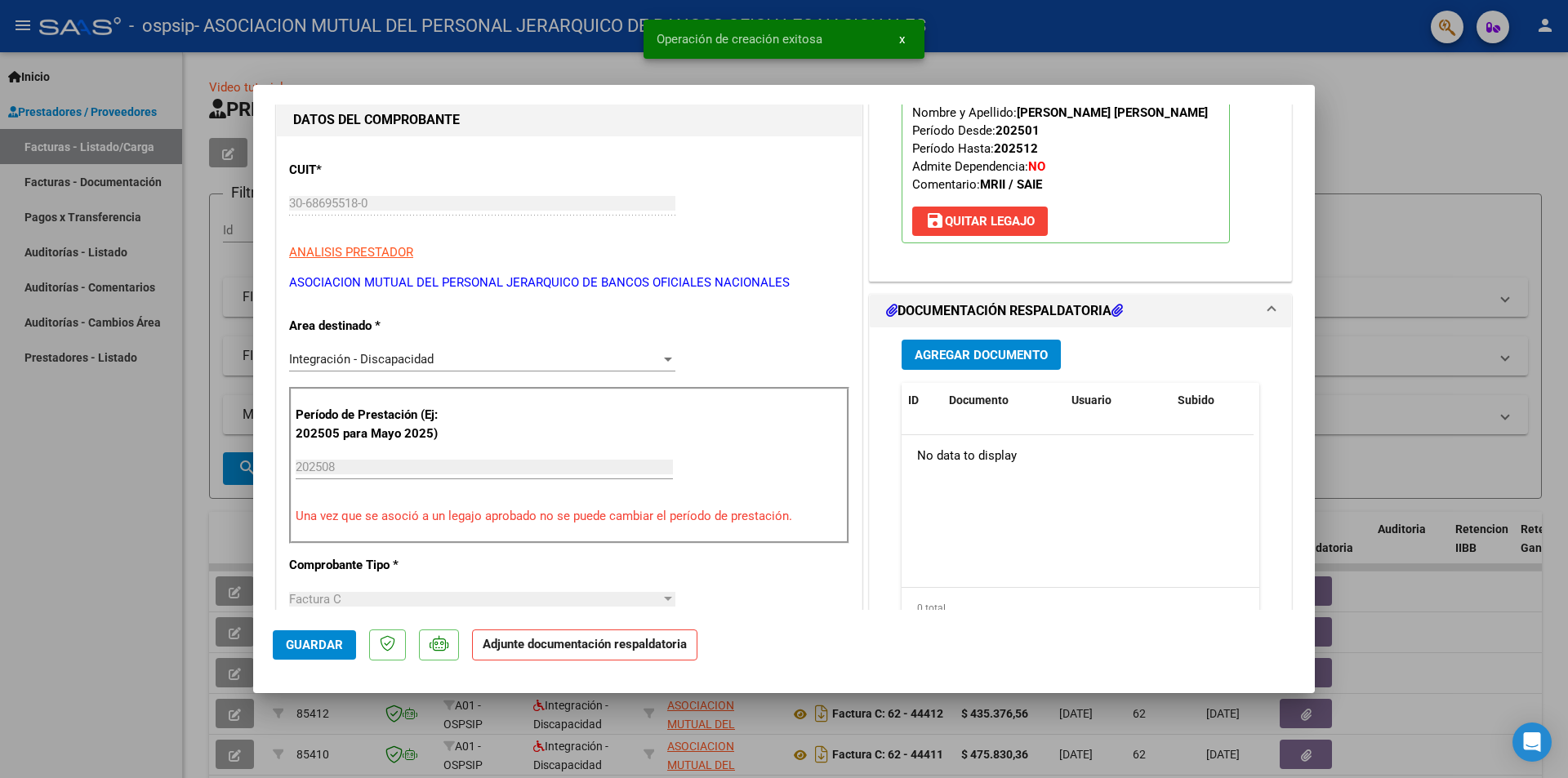
scroll to position [245, 0]
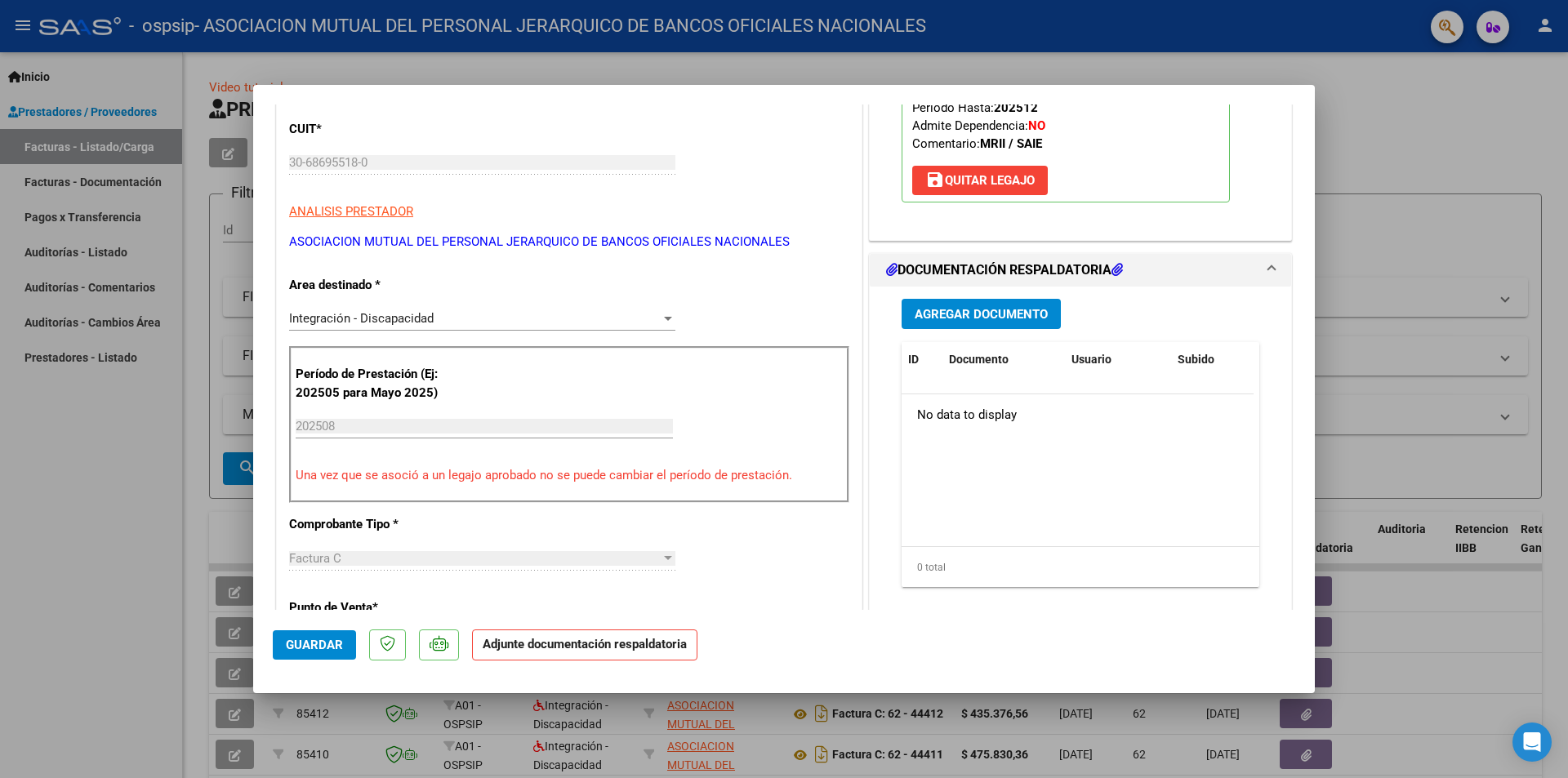
click at [1003, 314] on span "Agregar Documento" at bounding box center [981, 314] width 133 height 15
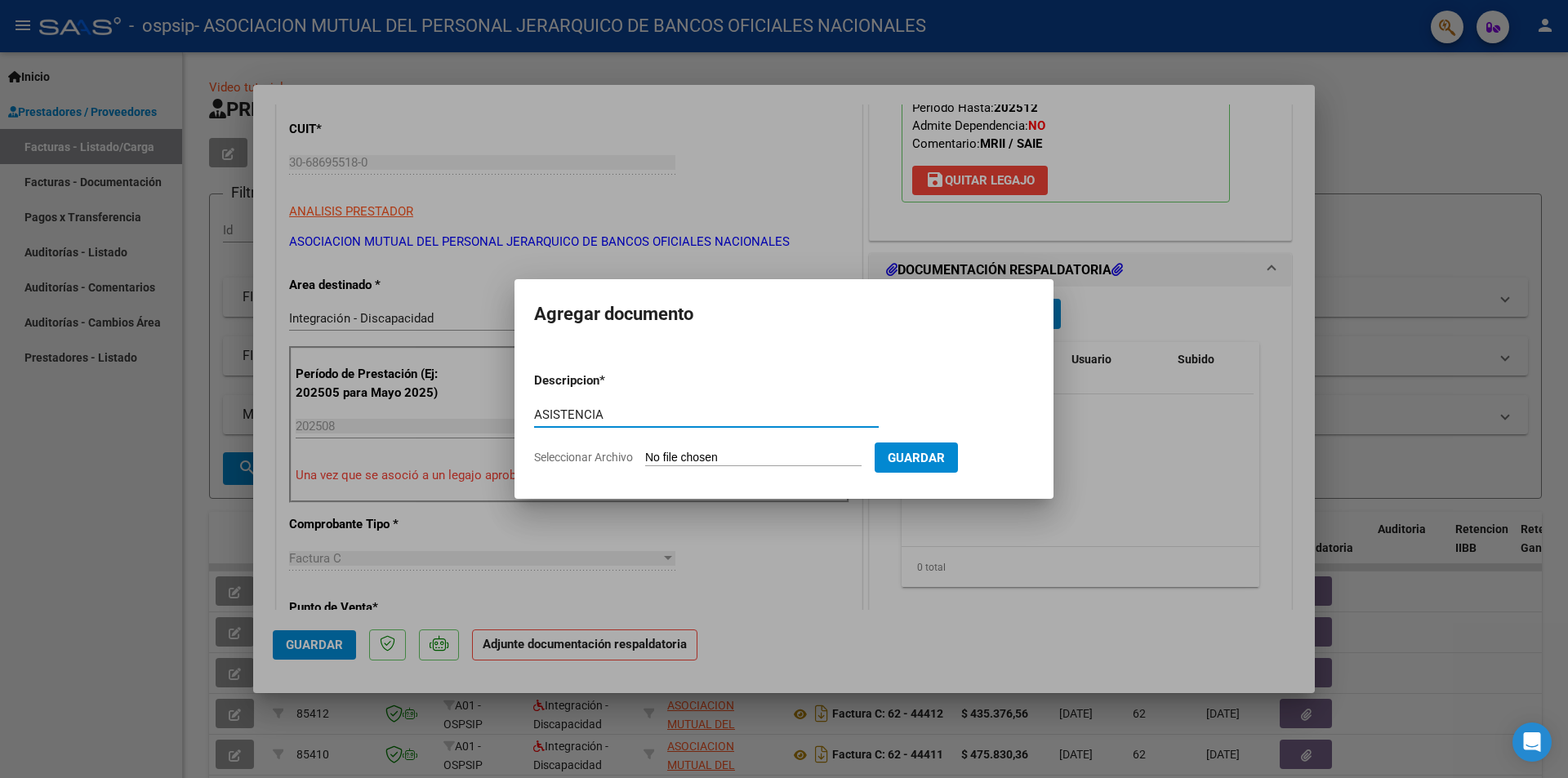
type input "ASISTENCIA"
click at [784, 451] on input "Seleccionar Archivo" at bounding box center [753, 458] width 217 height 16
type input "C:\fakepath\ASISTENCIA.pdf"
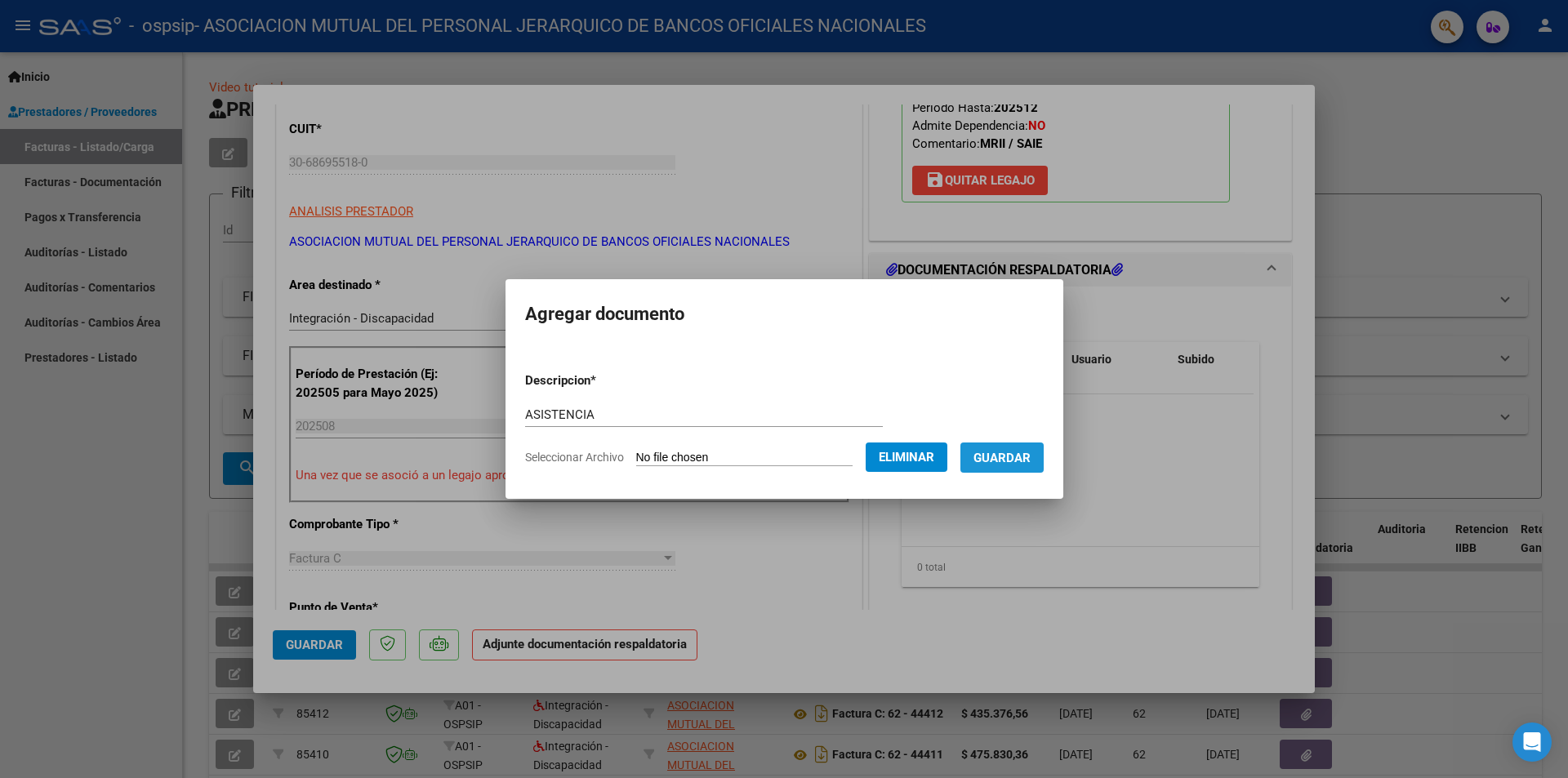
click at [1031, 461] on span "Guardar" at bounding box center [1002, 458] width 57 height 15
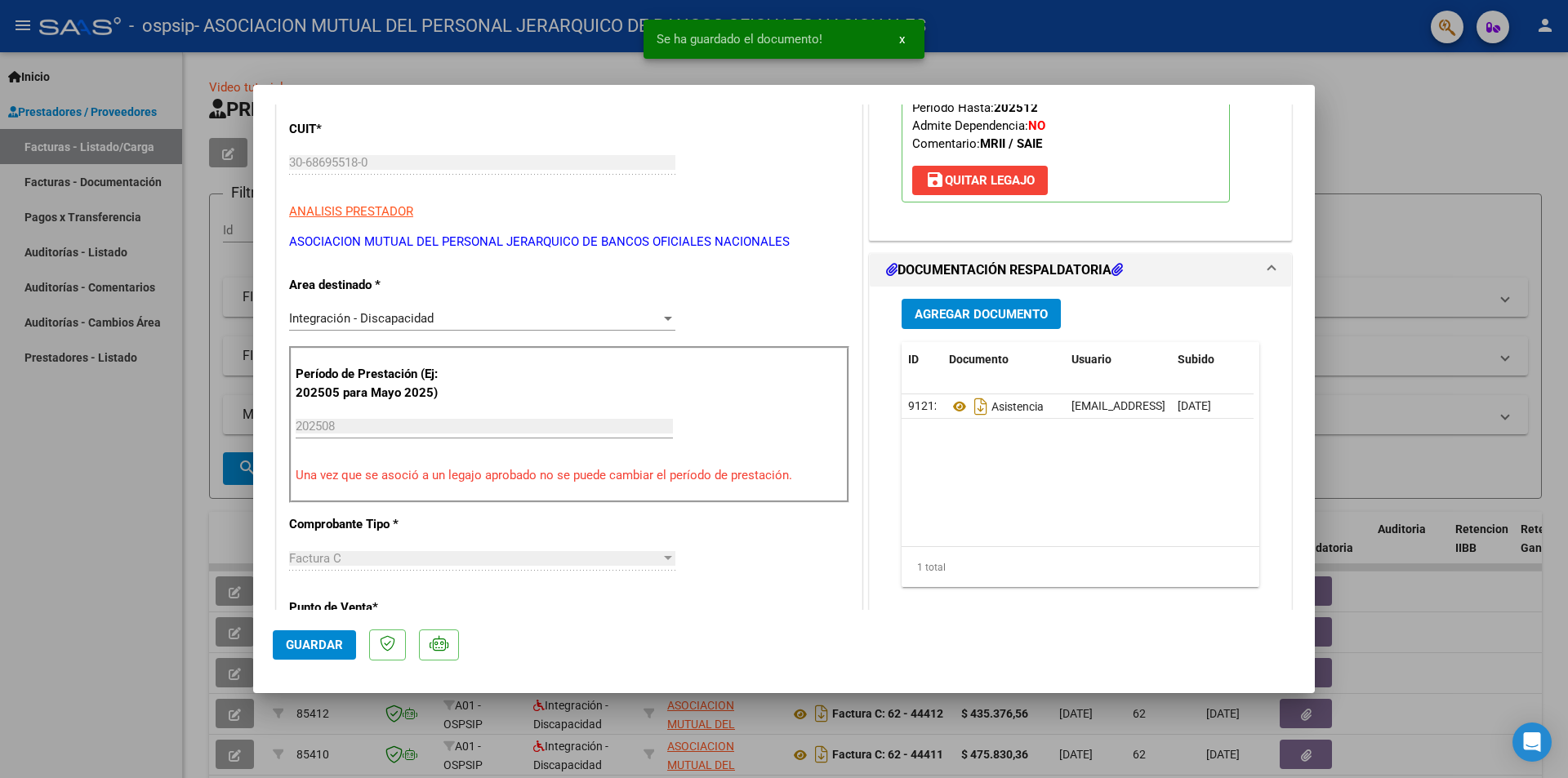
click at [1413, 169] on div at bounding box center [784, 389] width 1568 height 778
